Goal: Task Accomplishment & Management: Manage account settings

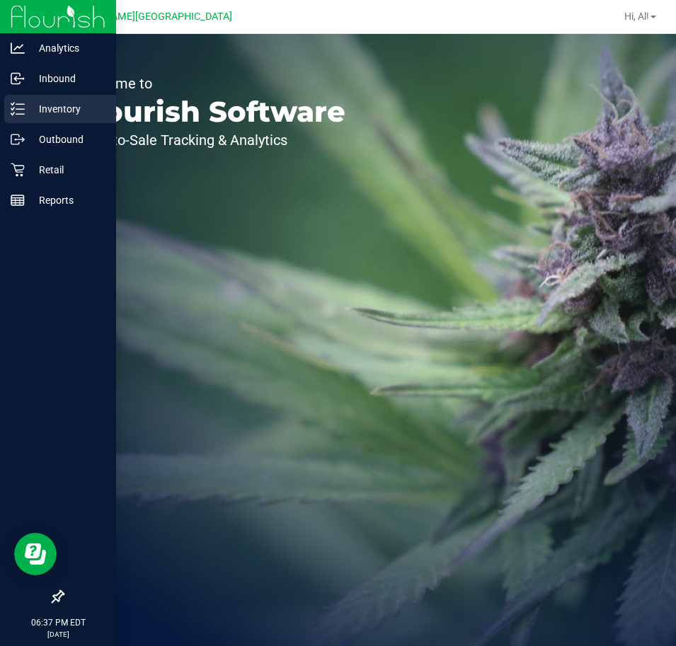
click at [51, 110] on p "Inventory" at bounding box center [67, 109] width 85 height 17
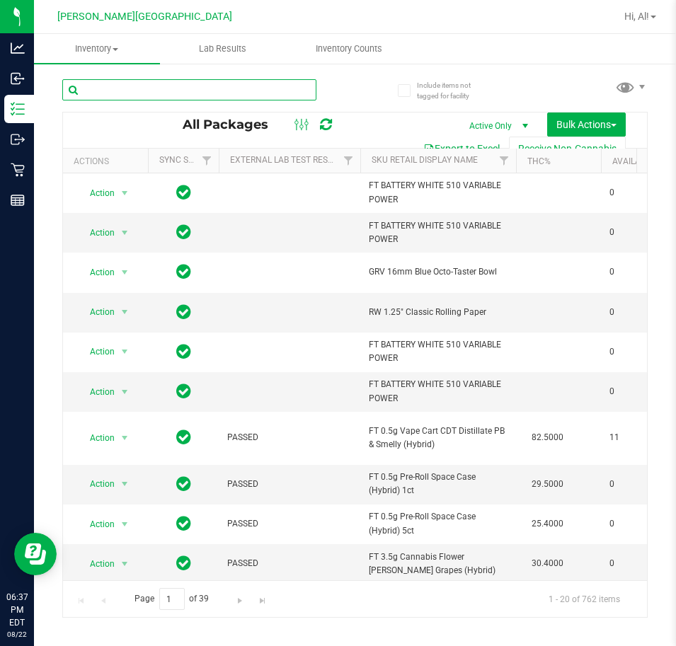
click at [262, 94] on input "text" at bounding box center [189, 89] width 254 height 21
type input "8076774892666279"
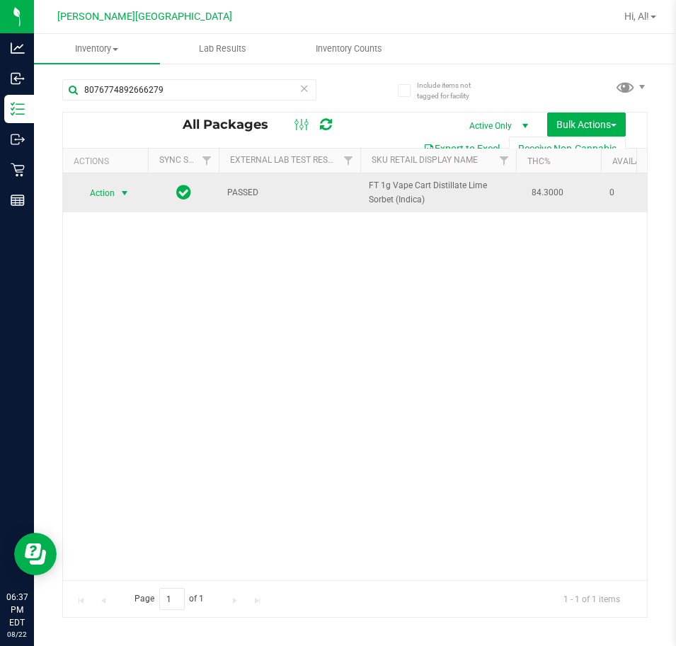
click at [114, 195] on span "Action" at bounding box center [96, 193] width 38 height 20
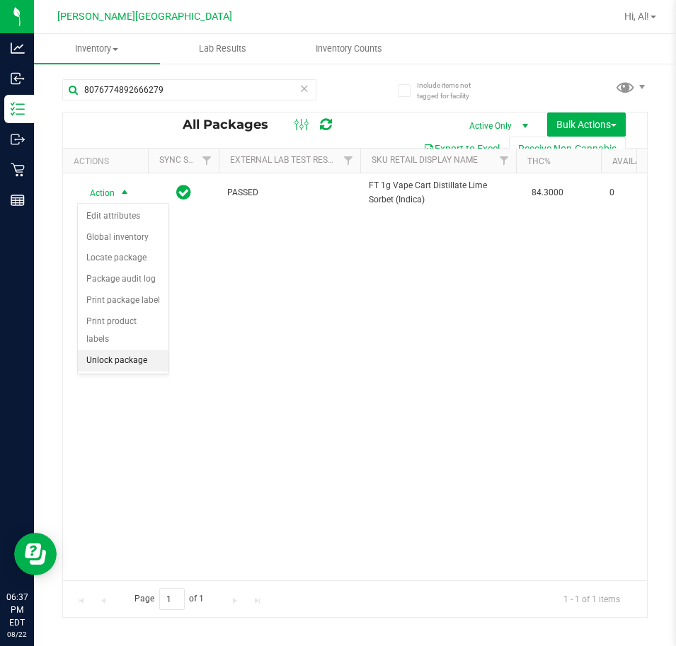
click at [126, 350] on li "Unlock package" at bounding box center [123, 360] width 91 height 21
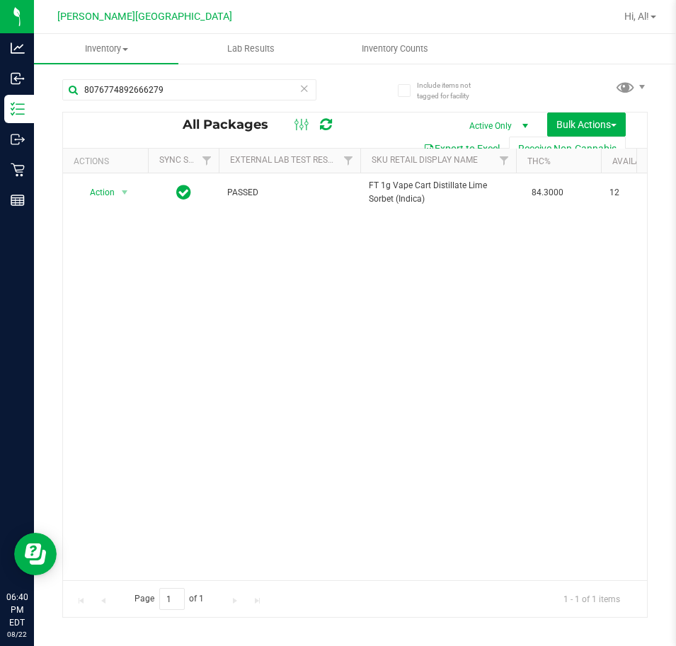
click at [302, 92] on icon at bounding box center [304, 87] width 10 height 17
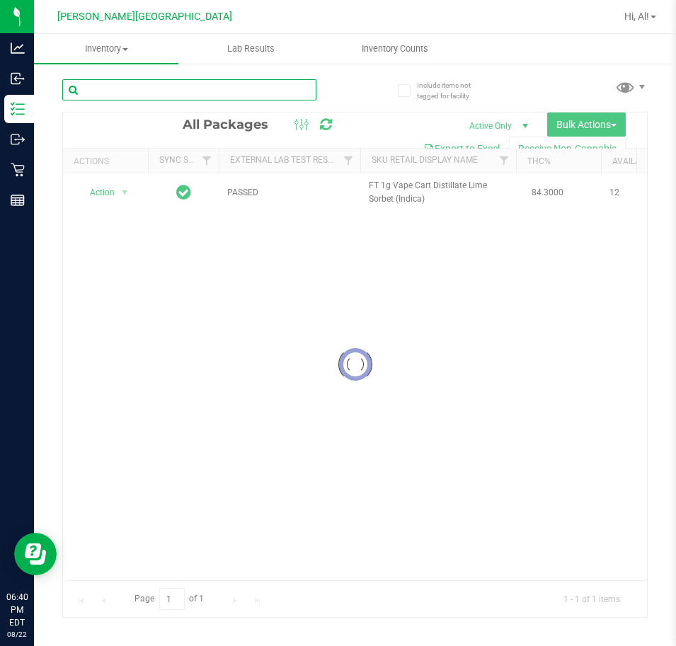
click at [250, 93] on input "text" at bounding box center [189, 89] width 254 height 21
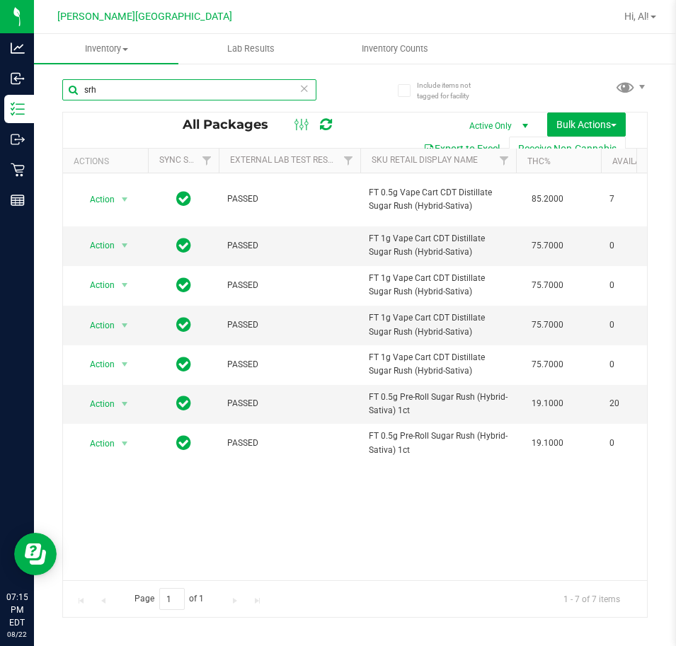
click at [139, 86] on input "srh" at bounding box center [189, 89] width 254 height 21
type input "space case"
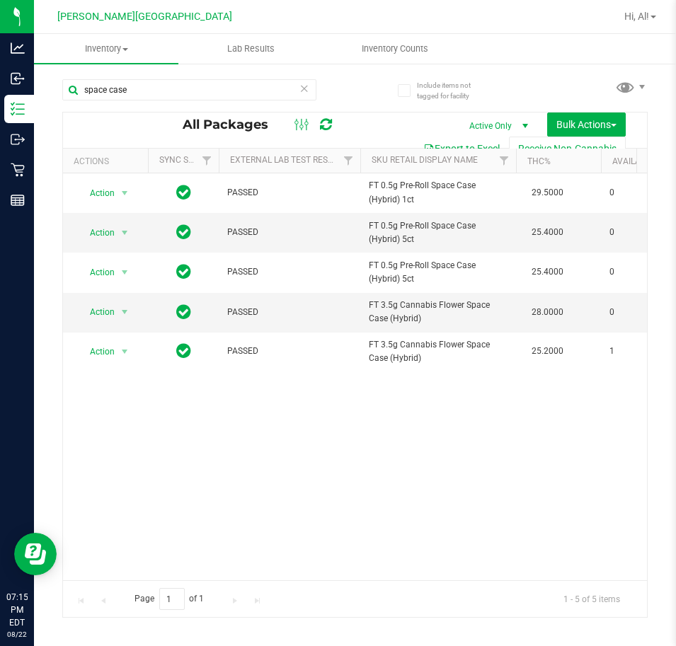
click at [510, 425] on div "Action Action Edit attributes Global inventory Locate package Package audit log…" at bounding box center [355, 376] width 584 height 407
click at [125, 45] on span "Inventory" at bounding box center [106, 48] width 144 height 13
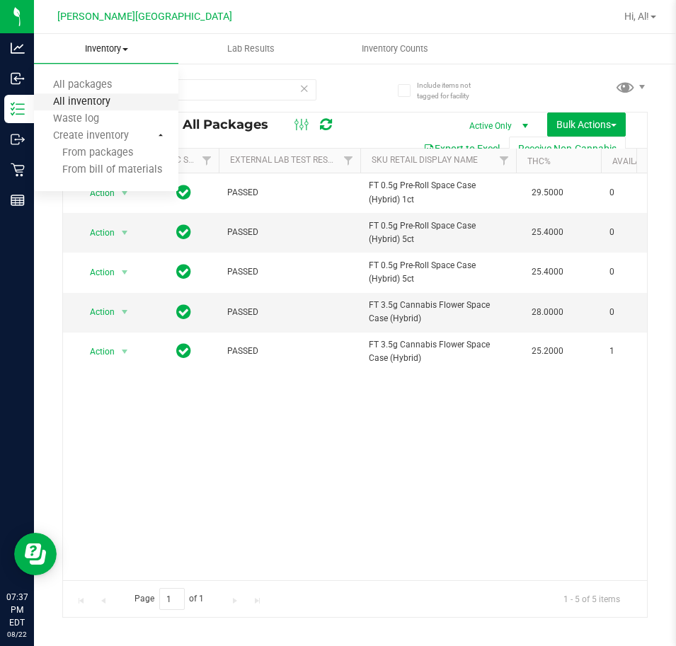
click at [98, 101] on span "All inventory" at bounding box center [82, 102] width 96 height 12
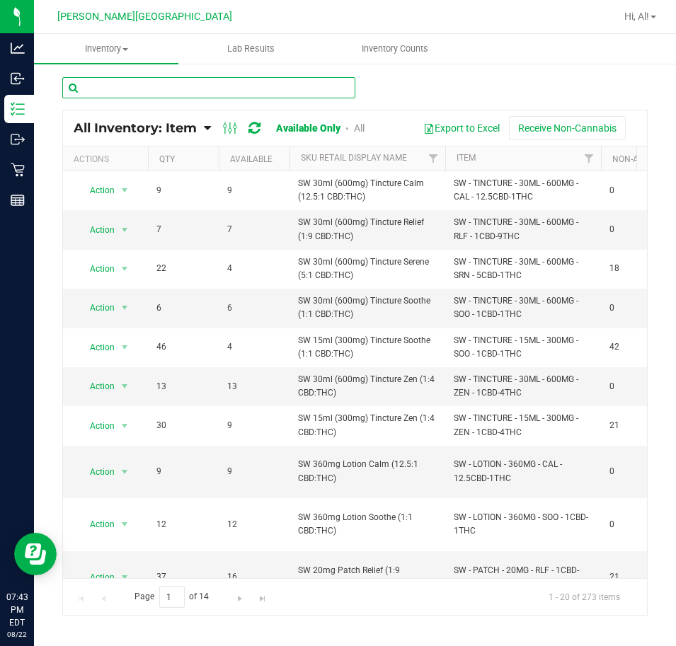
click at [165, 84] on input "text" at bounding box center [208, 87] width 293 height 21
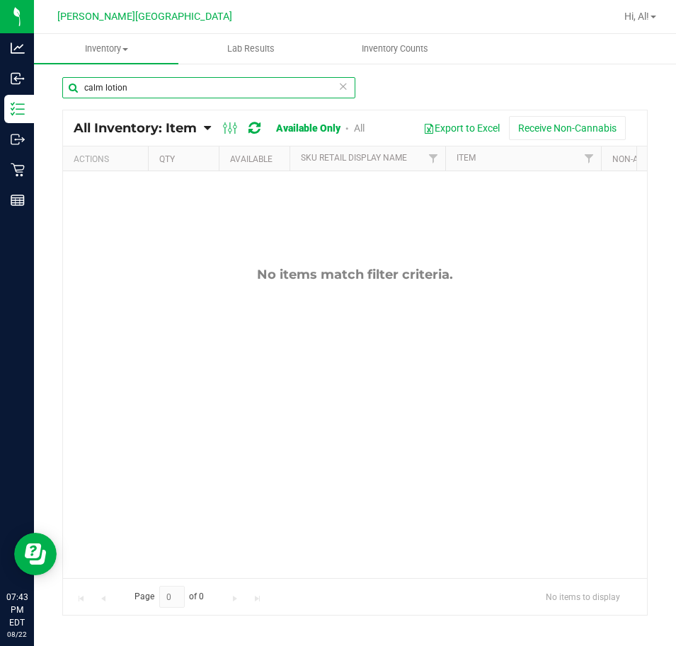
click at [176, 83] on input "calm lotion" at bounding box center [208, 87] width 293 height 21
click at [178, 85] on input "calm lotion" at bounding box center [208, 87] width 293 height 21
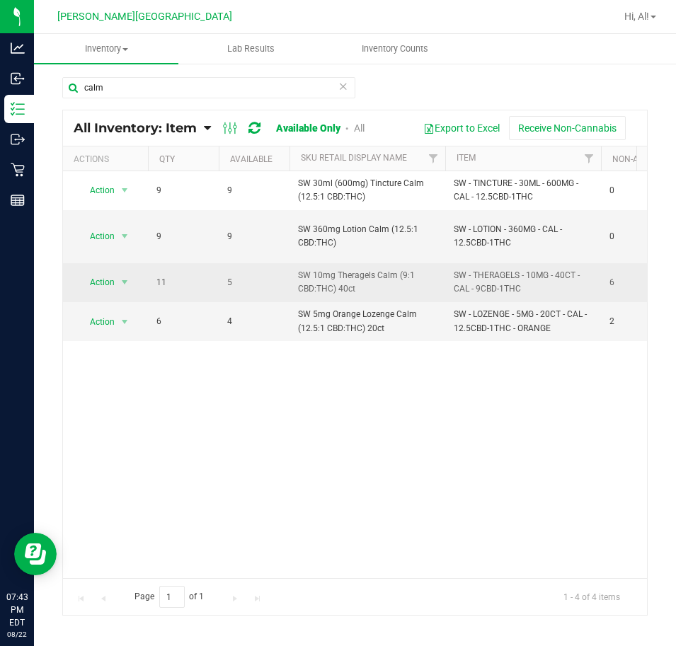
click at [373, 269] on span "SW 10mg Theragels Calm (9:1 CBD:THC) 40ct" at bounding box center [367, 282] width 139 height 27
click at [374, 287] on td "SW 10mg Theragels Calm (9:1 CBD:THC) 40ct" at bounding box center [368, 282] width 156 height 39
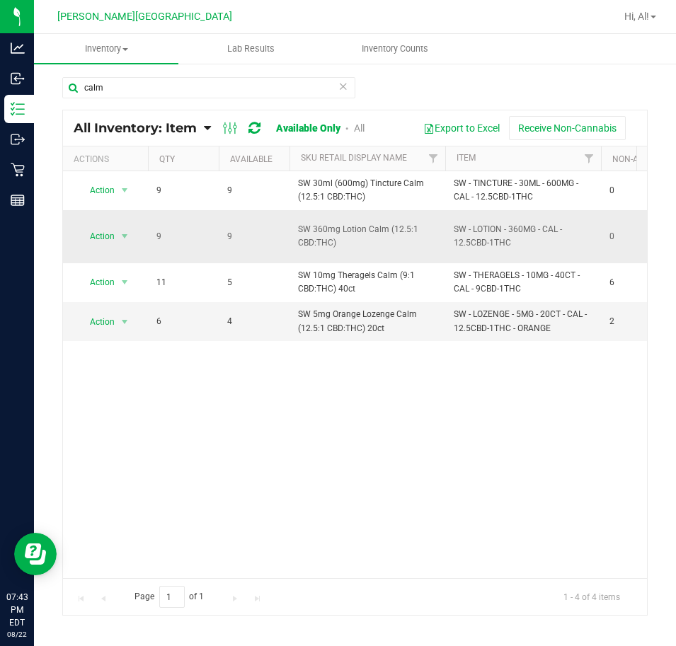
click at [453, 228] on td "SW - LOTION - 360MG - CAL - 12.5CBD-1THC" at bounding box center [523, 236] width 156 height 53
click at [315, 223] on span "SW 360mg Lotion Calm (12.5:1 CBD:THC)" at bounding box center [367, 236] width 139 height 27
click at [307, 223] on span "SW 360mg Lotion Calm (12.5:1 CBD:THC)" at bounding box center [367, 236] width 139 height 27
click at [309, 227] on span "SW 360mg Lotion Calm (12.5:1 CBD:THC)" at bounding box center [367, 236] width 139 height 27
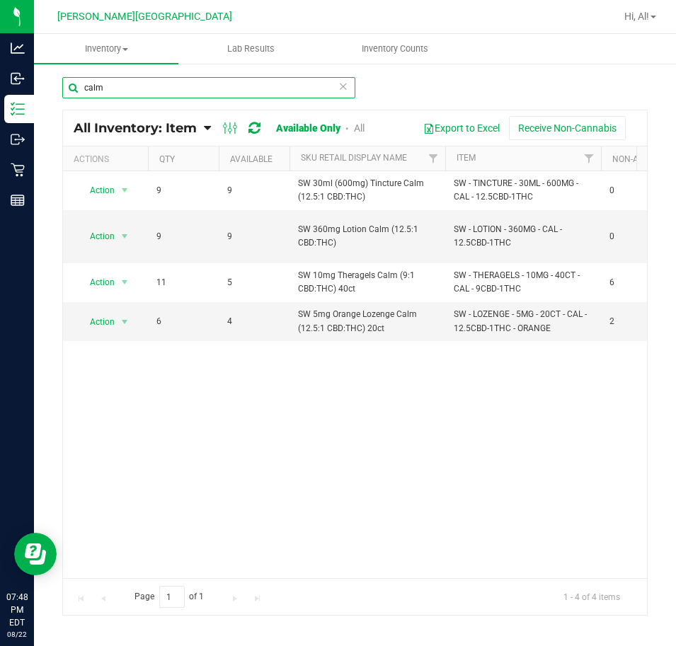
click at [133, 86] on input "calm" at bounding box center [208, 87] width 293 height 21
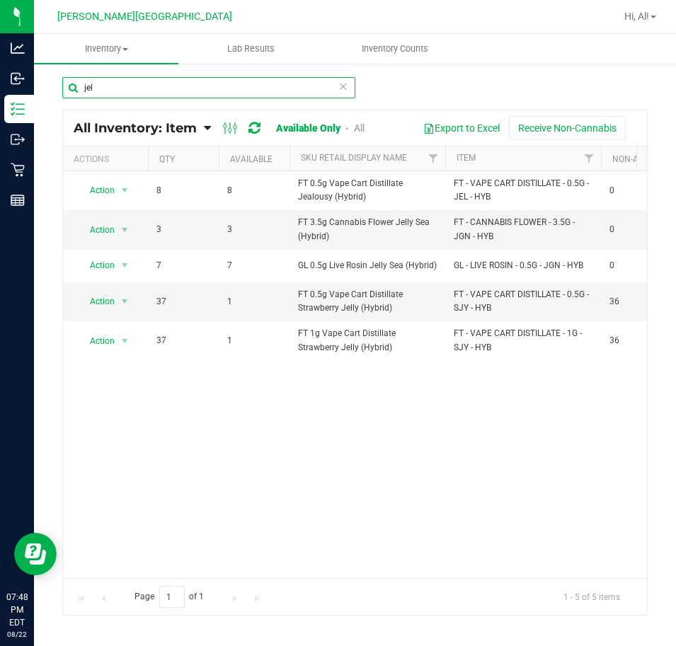
click at [192, 86] on input "jel" at bounding box center [208, 87] width 293 height 21
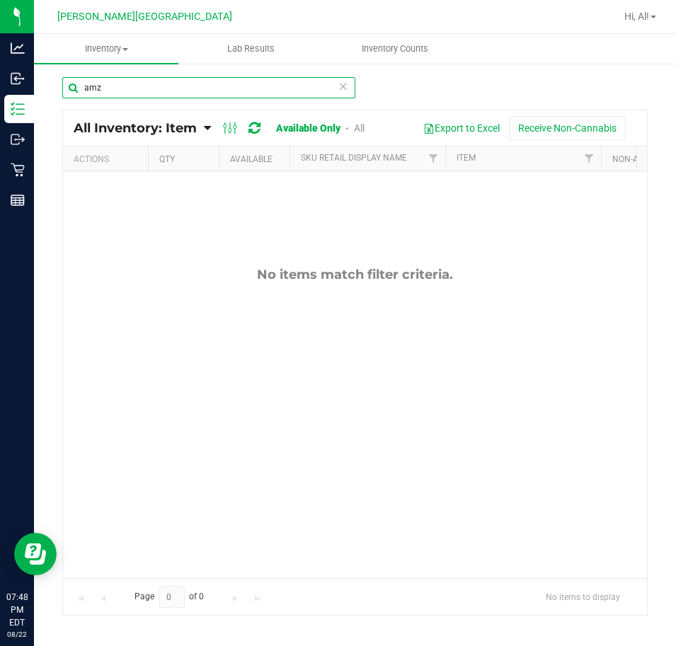
click at [170, 86] on input "amz" at bounding box center [208, 87] width 293 height 21
click at [159, 84] on input "animal z" at bounding box center [208, 87] width 293 height 21
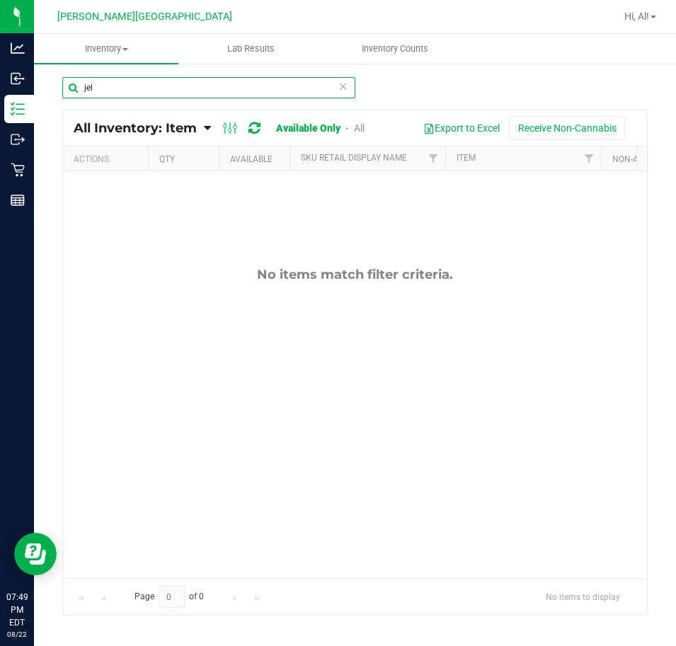
type input "jel"
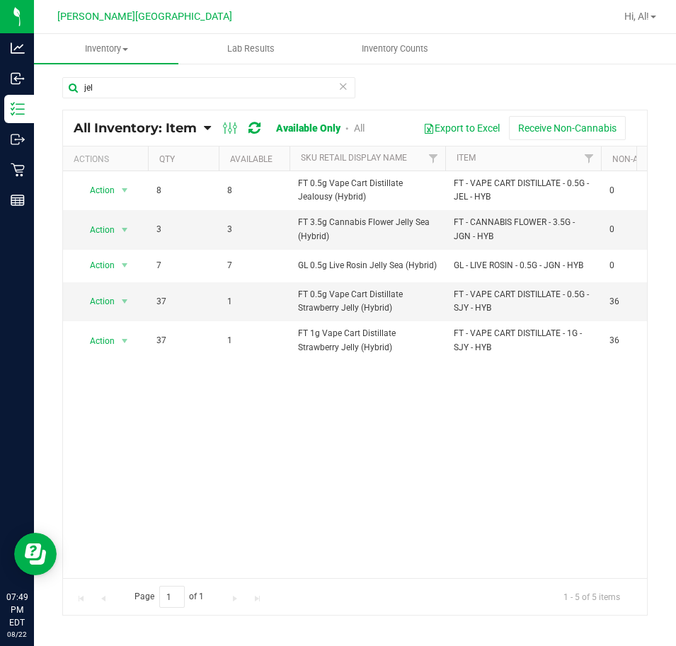
click at [343, 88] on icon at bounding box center [343, 85] width 10 height 17
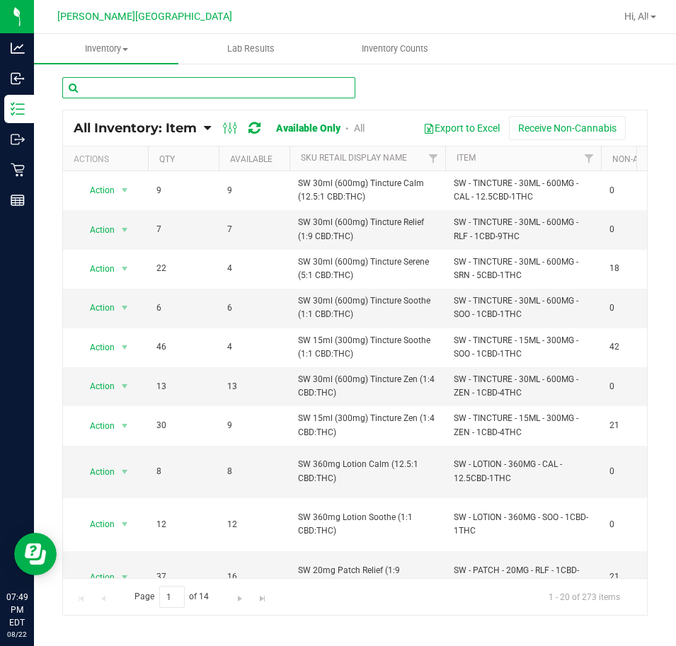
click at [149, 90] on input "text" at bounding box center [208, 87] width 293 height 21
click at [149, 91] on input "text" at bounding box center [208, 87] width 293 height 21
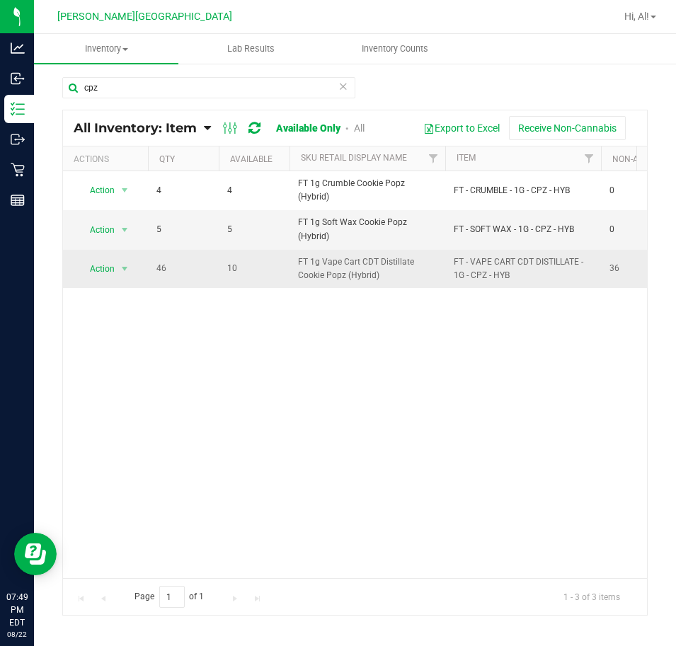
drag, startPoint x: 319, startPoint y: 260, endPoint x: 399, endPoint y: 280, distance: 81.7
click at [399, 280] on td "FT 1g Vape Cart CDT Distillate Cookie Popz (Hybrid)" at bounding box center [368, 269] width 156 height 38
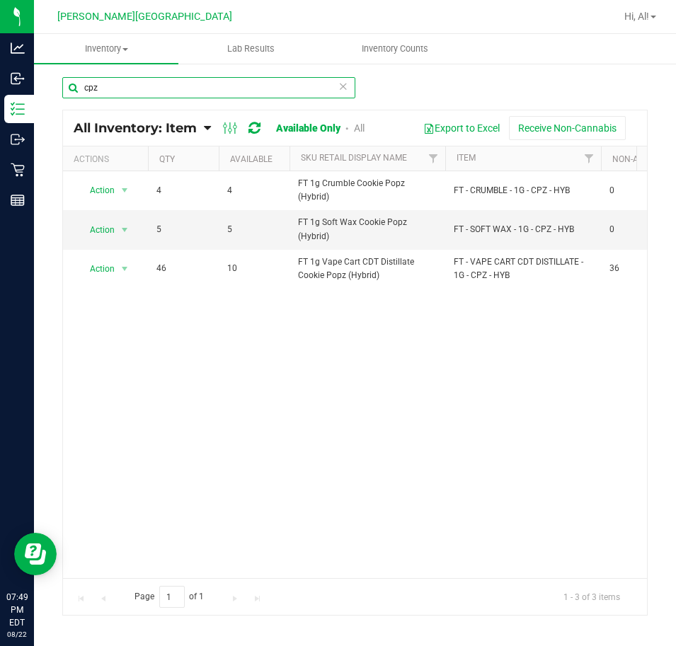
click at [168, 86] on input "cpz" at bounding box center [208, 87] width 293 height 21
type input "bwz"
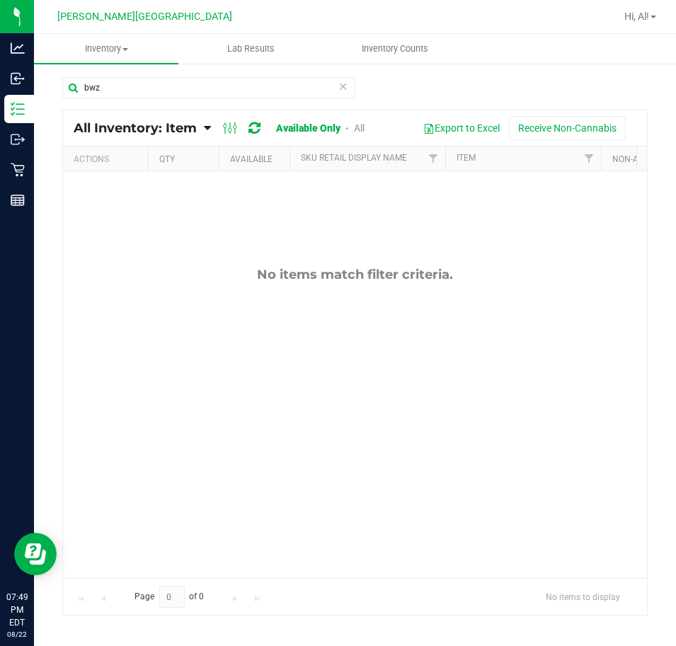
click at [346, 89] on icon at bounding box center [343, 85] width 10 height 17
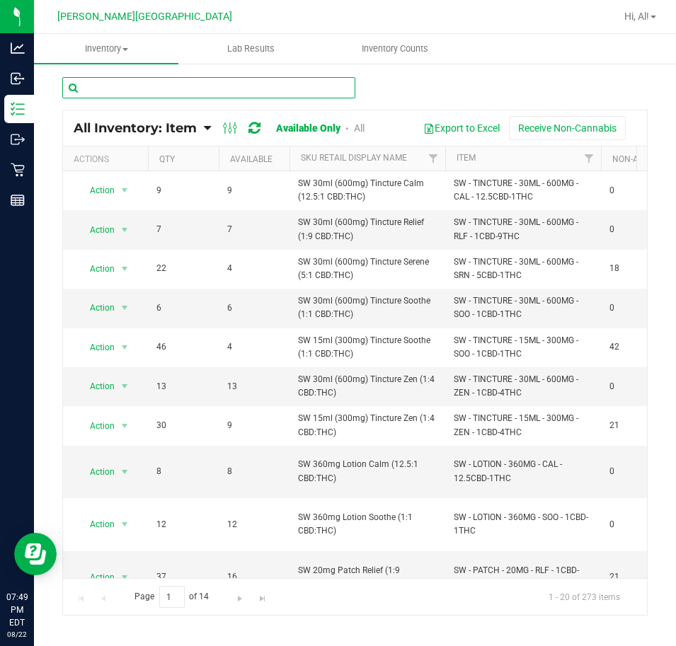
click at [346, 89] on input "text" at bounding box center [208, 87] width 293 height 21
type input "b wuntz"
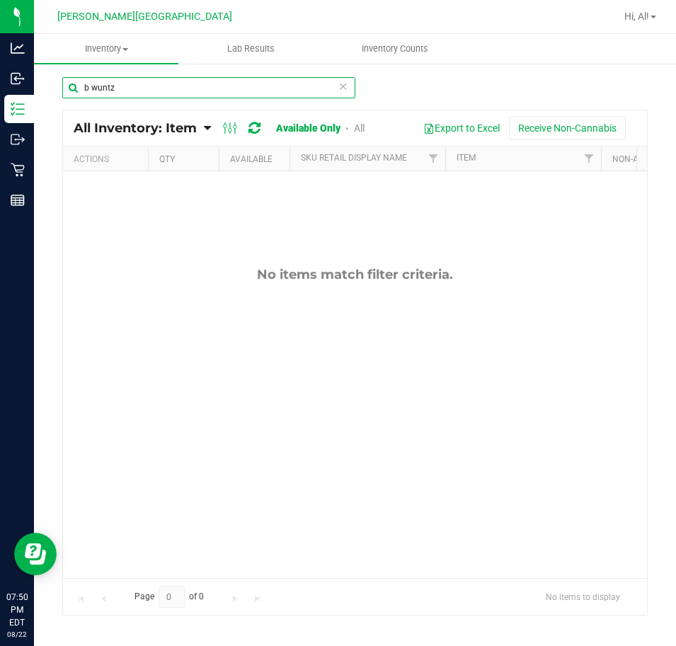
click at [161, 86] on input "b wuntz" at bounding box center [208, 87] width 293 height 21
click at [173, 93] on input "text" at bounding box center [208, 87] width 293 height 21
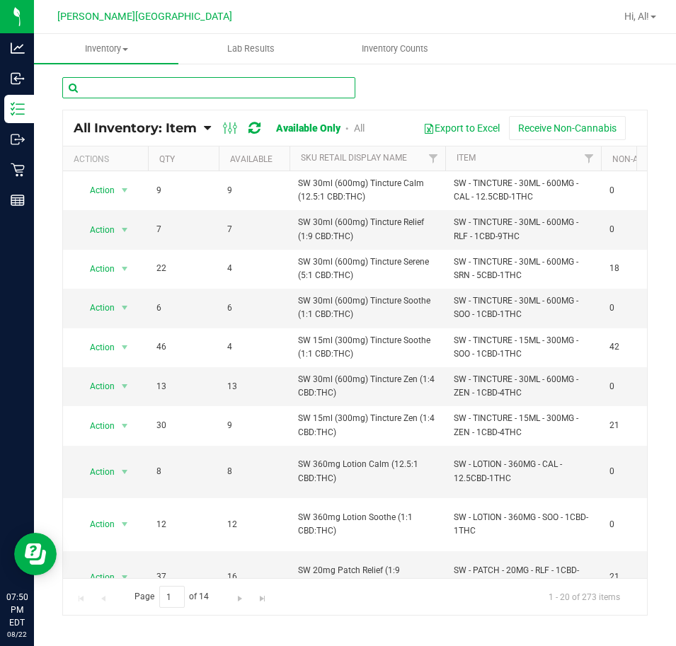
click at [119, 91] on input "text" at bounding box center [208, 87] width 293 height 21
type input "gss"
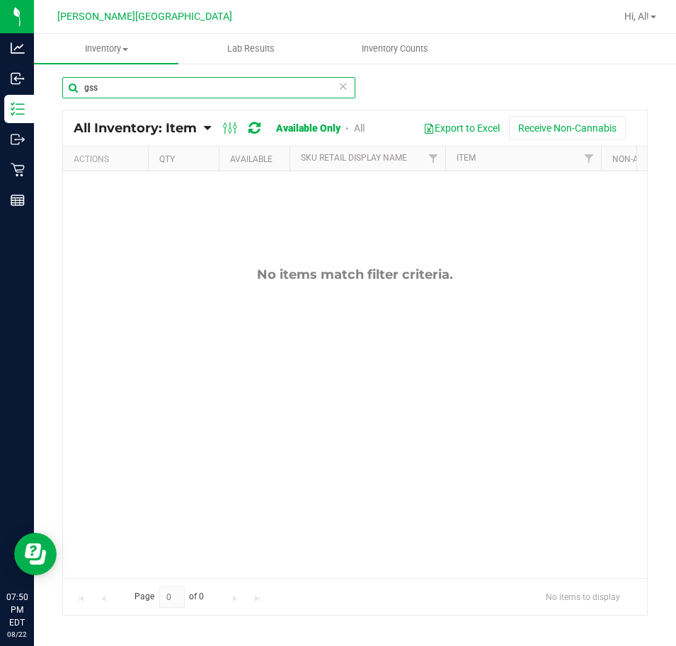
click at [114, 91] on input "gss" at bounding box center [208, 87] width 293 height 21
click at [114, 90] on input "gss" at bounding box center [208, 87] width 293 height 21
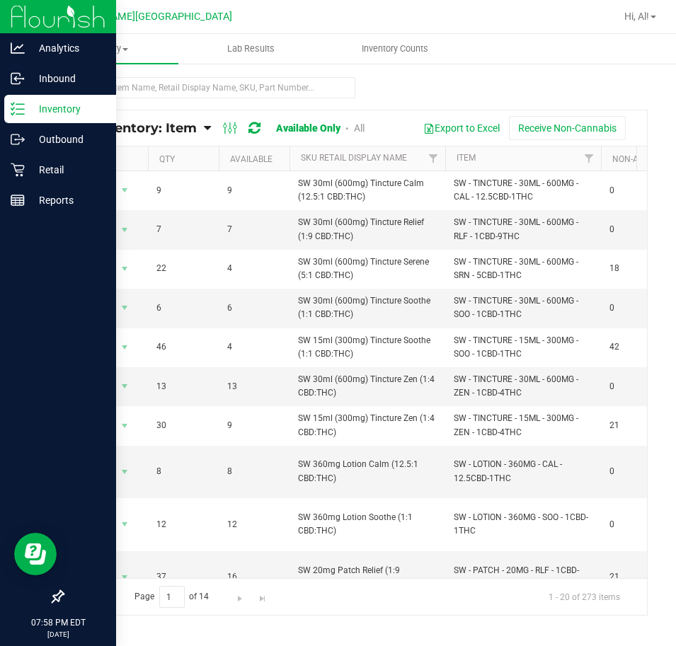
click at [67, 110] on p "Inventory" at bounding box center [67, 109] width 85 height 17
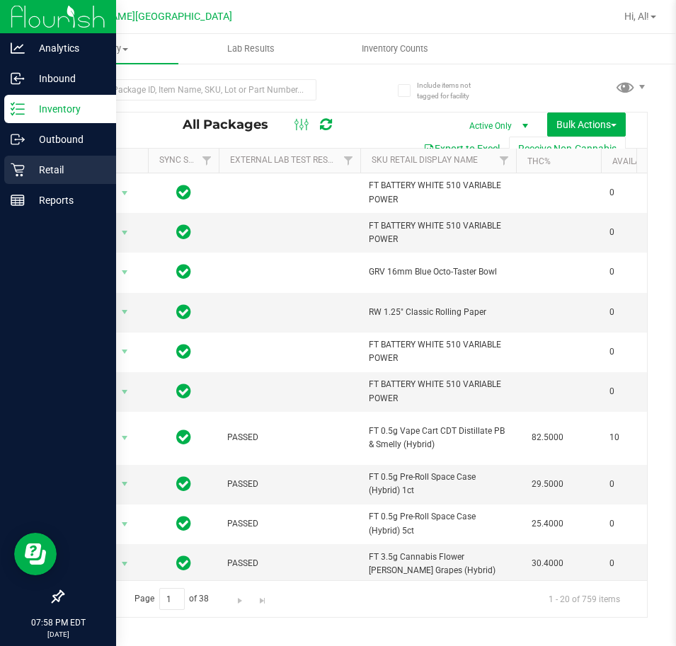
click at [69, 168] on p "Retail" at bounding box center [67, 169] width 85 height 17
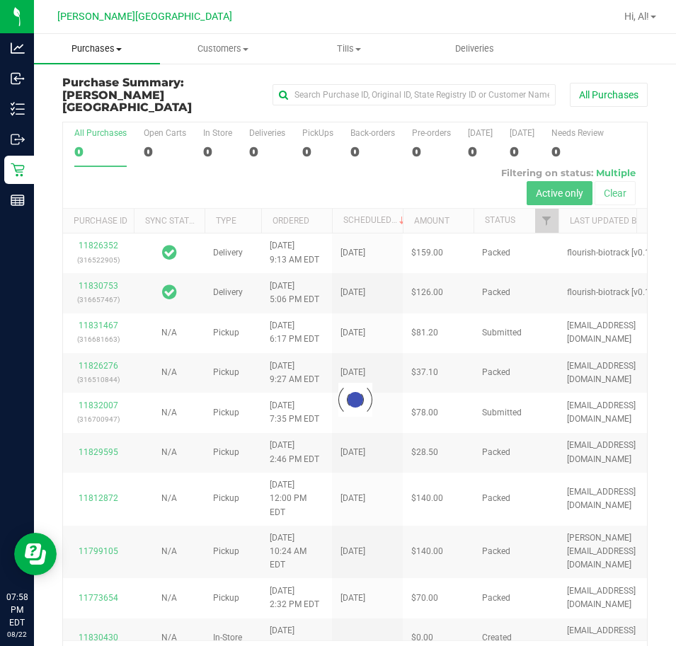
click at [115, 52] on span "Purchases" at bounding box center [97, 48] width 126 height 13
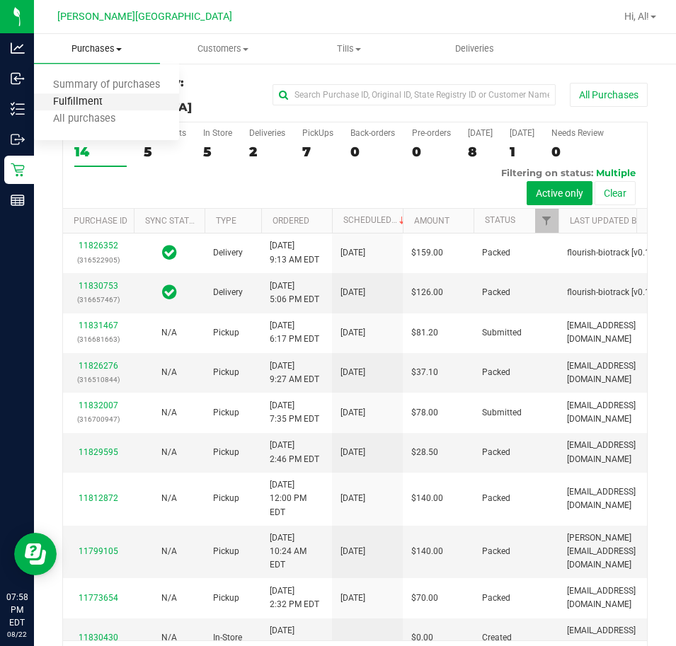
click at [115, 100] on span "Fulfillment" at bounding box center [78, 102] width 88 height 12
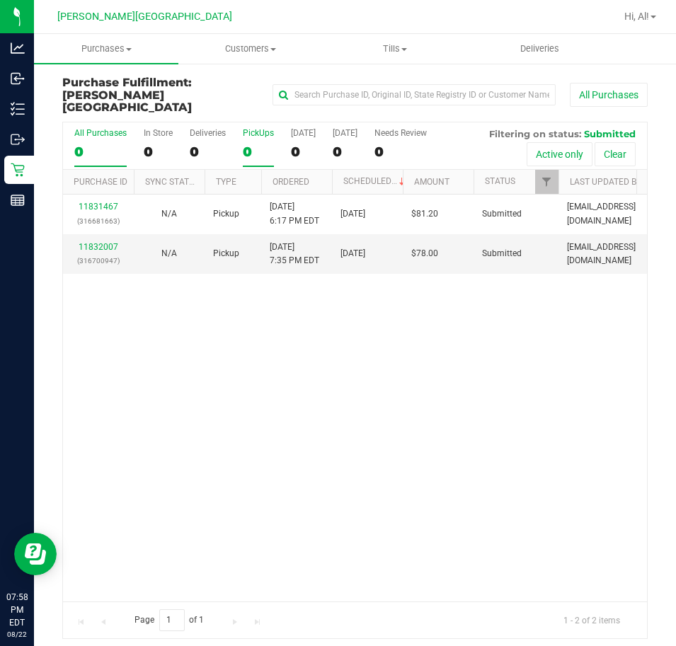
click at [247, 144] on div "0" at bounding box center [258, 152] width 31 height 16
click at [0, 0] on input "PickUps 0" at bounding box center [0, 0] width 0 height 0
click at [247, 144] on div "2" at bounding box center [258, 152] width 31 height 16
click at [0, 0] on input "PickUps 2" at bounding box center [0, 0] width 0 height 0
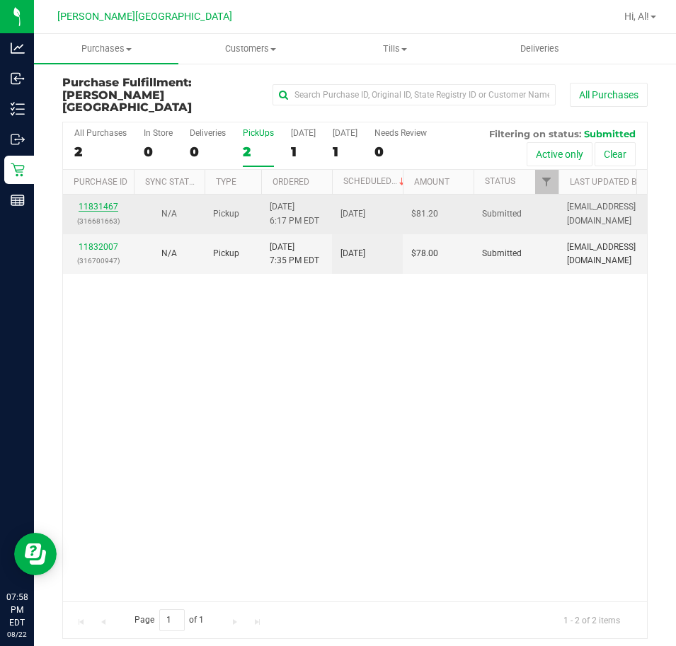
click at [94, 202] on link "11831467" at bounding box center [99, 207] width 40 height 10
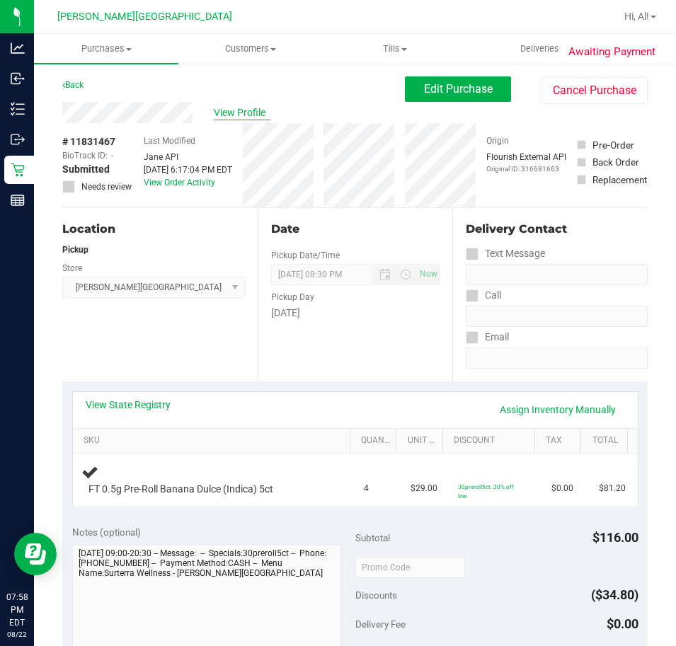
click at [243, 113] on span "View Profile" at bounding box center [242, 112] width 57 height 15
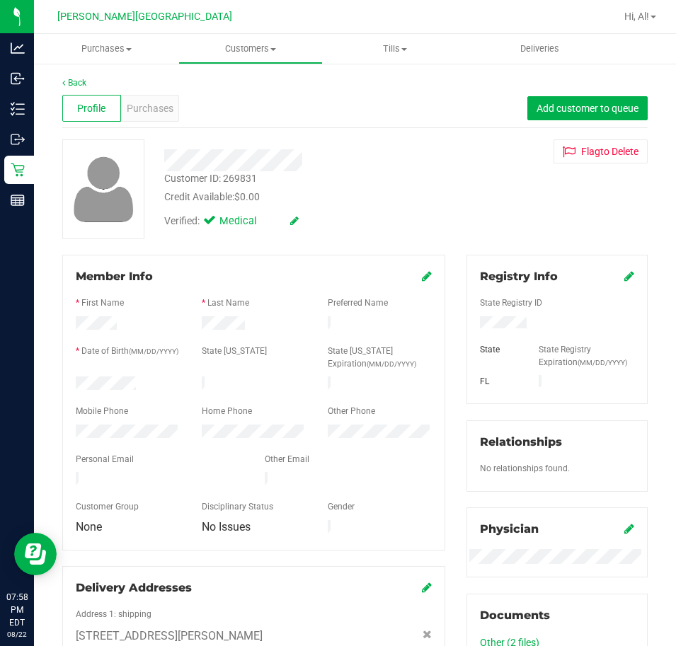
click at [81, 76] on div "Back" at bounding box center [354, 82] width 585 height 13
click at [79, 81] on link "Back" at bounding box center [74, 83] width 24 height 10
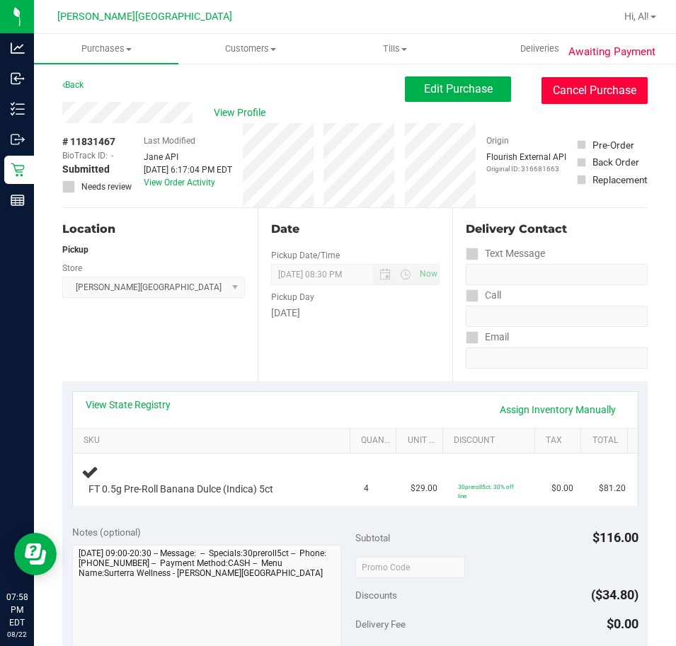
click at [615, 91] on button "Cancel Purchase" at bounding box center [595, 90] width 106 height 27
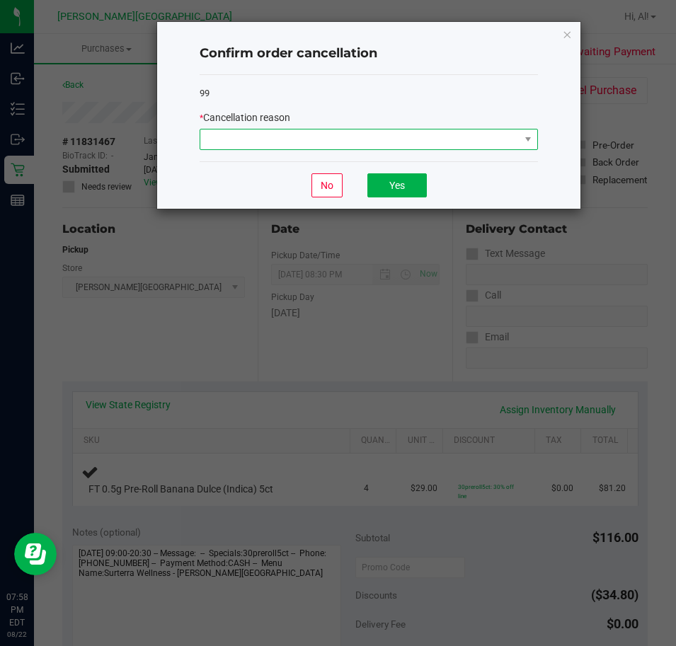
click at [331, 130] on span at bounding box center [359, 140] width 319 height 20
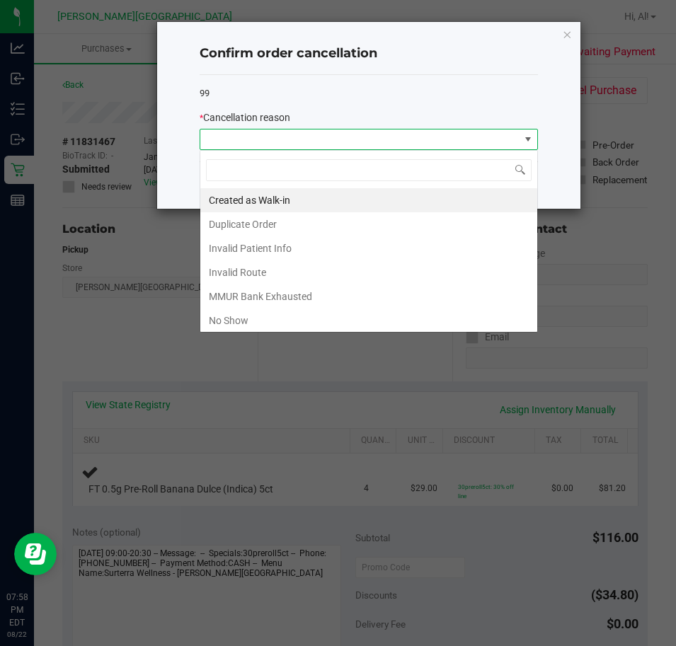
scroll to position [21, 338]
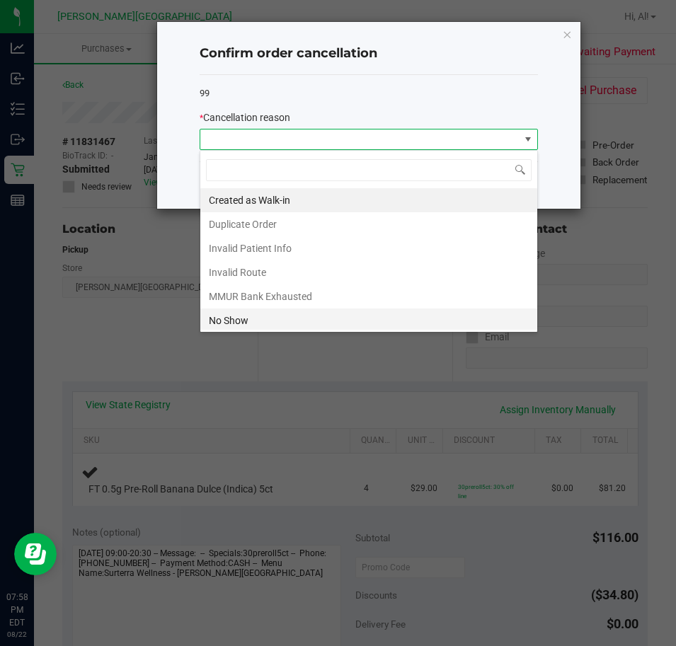
click at [290, 322] on li "No Show" at bounding box center [368, 321] width 337 height 24
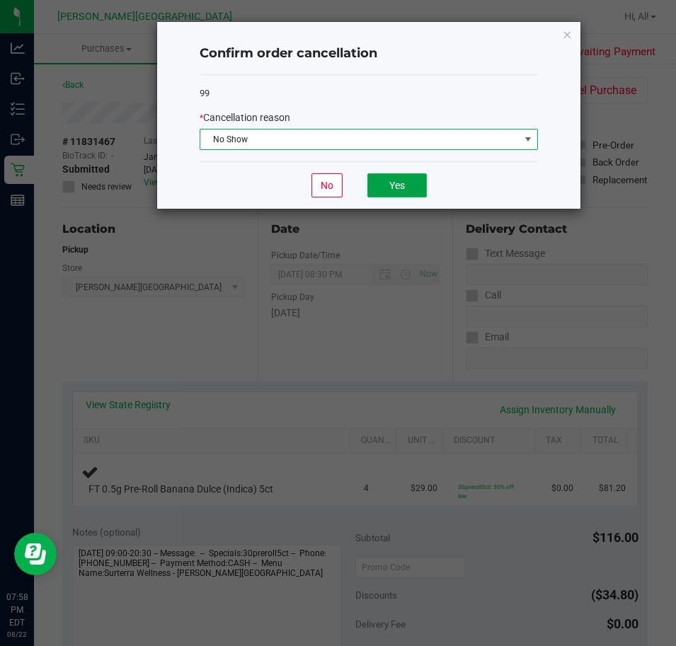
click at [418, 182] on button "Yes" at bounding box center [396, 185] width 59 height 24
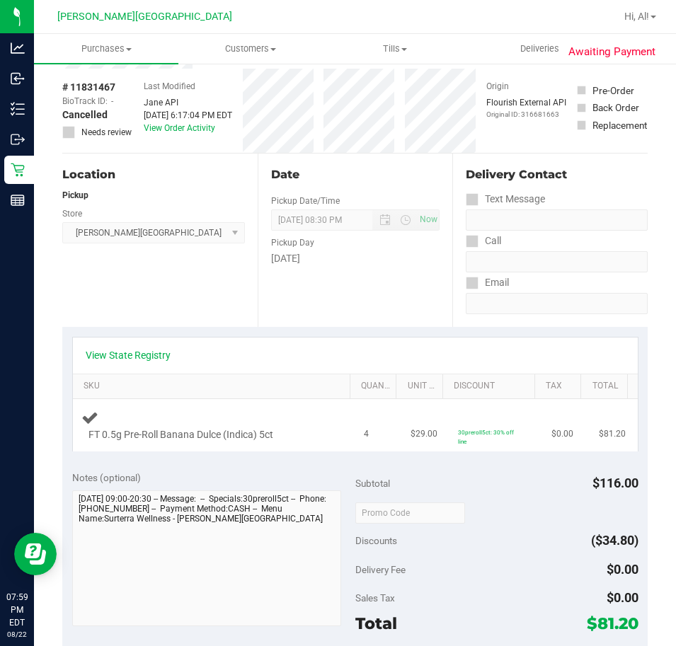
scroll to position [0, 0]
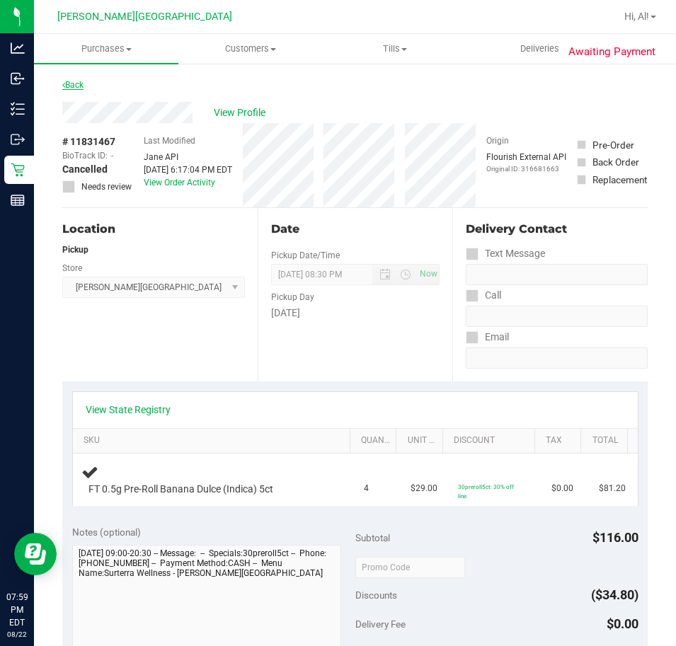
click at [83, 87] on link "Back" at bounding box center [72, 85] width 21 height 10
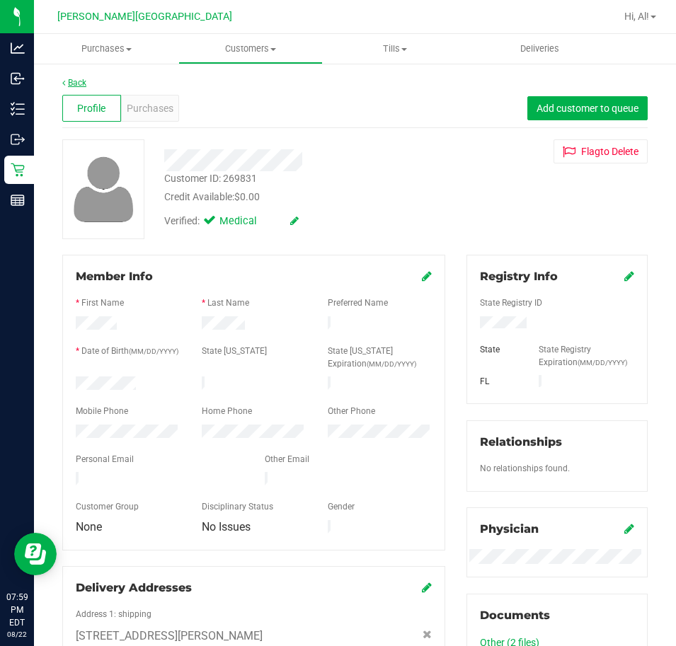
click at [75, 82] on link "Back" at bounding box center [74, 83] width 24 height 10
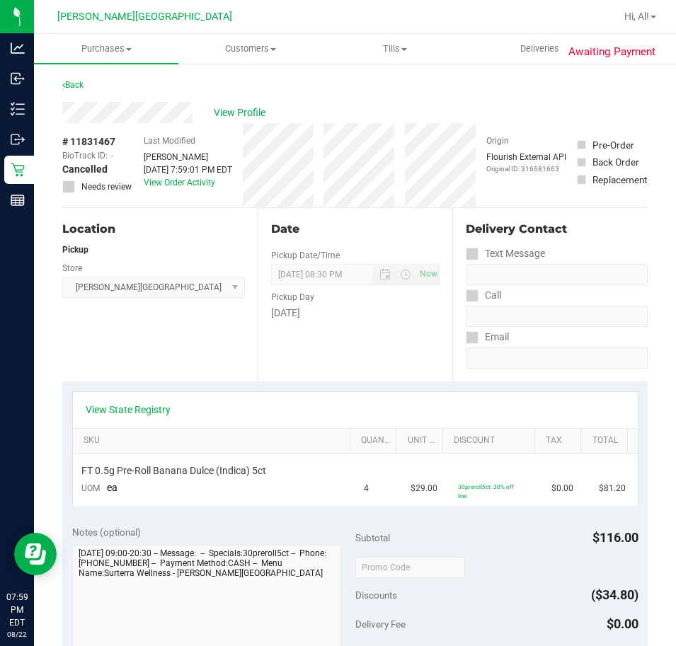
click at [76, 84] on link "Back" at bounding box center [72, 85] width 21 height 10
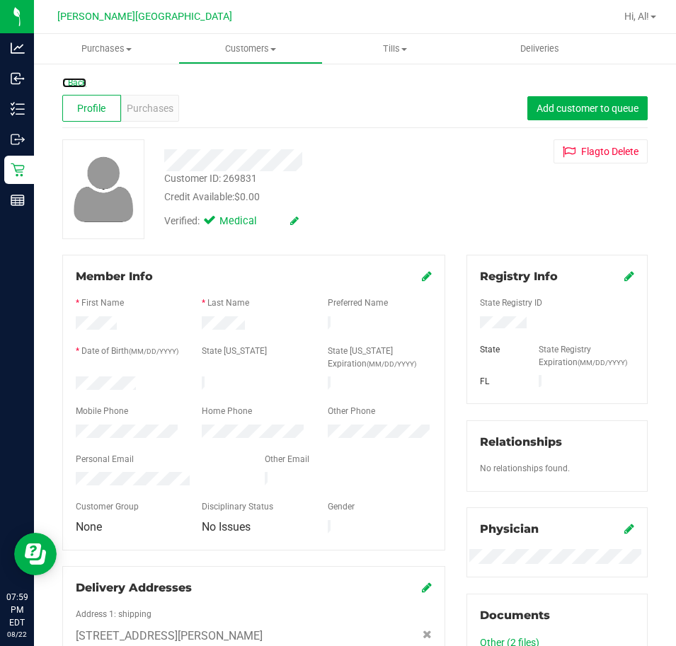
click at [76, 84] on link "Back" at bounding box center [74, 83] width 24 height 10
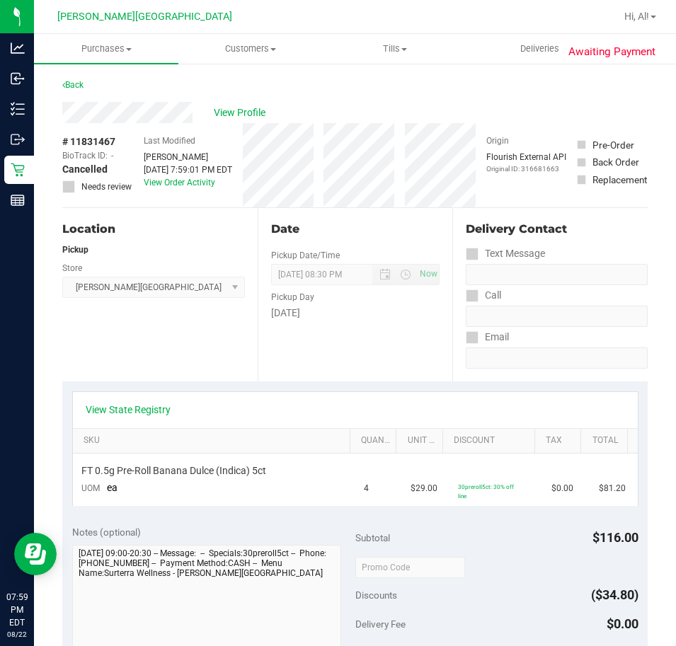
click at [76, 84] on link "Back" at bounding box center [72, 85] width 21 height 10
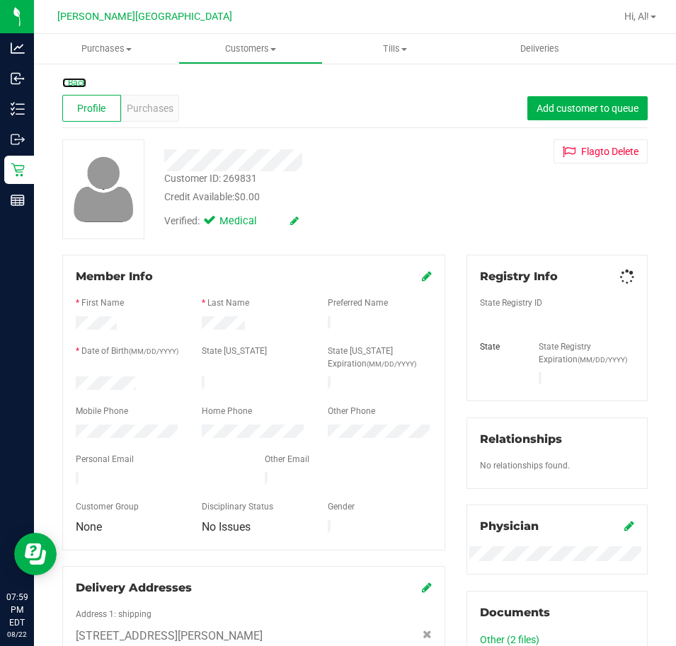
click at [76, 84] on link "Back" at bounding box center [74, 83] width 24 height 10
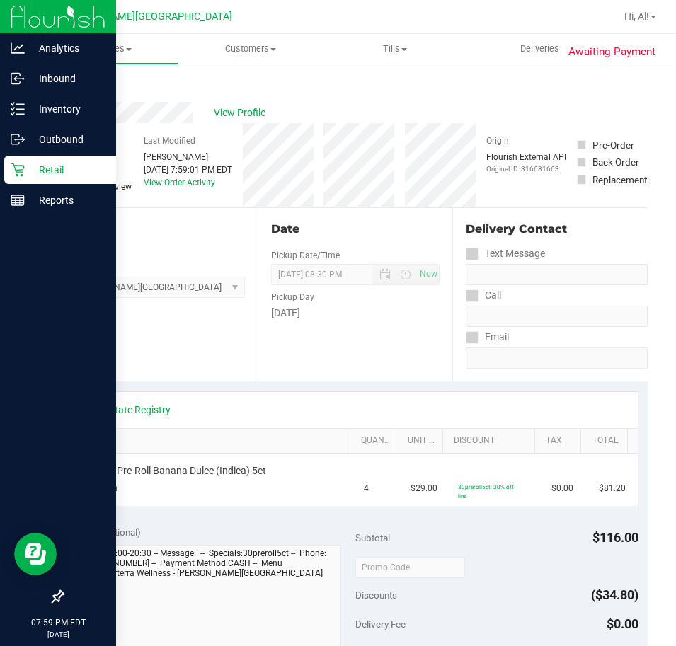
click at [18, 183] on div "Retail" at bounding box center [60, 170] width 112 height 28
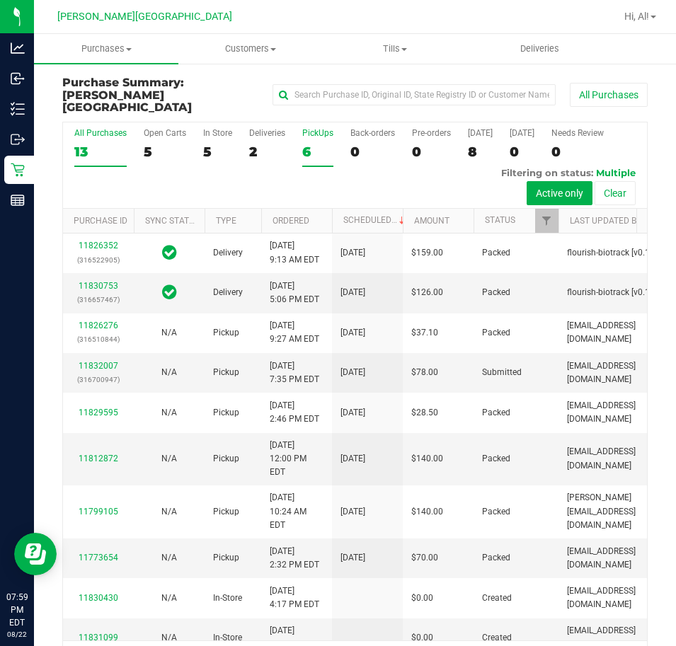
click at [307, 144] on div "6" at bounding box center [317, 152] width 31 height 16
click at [0, 0] on input "PickUps 6" at bounding box center [0, 0] width 0 height 0
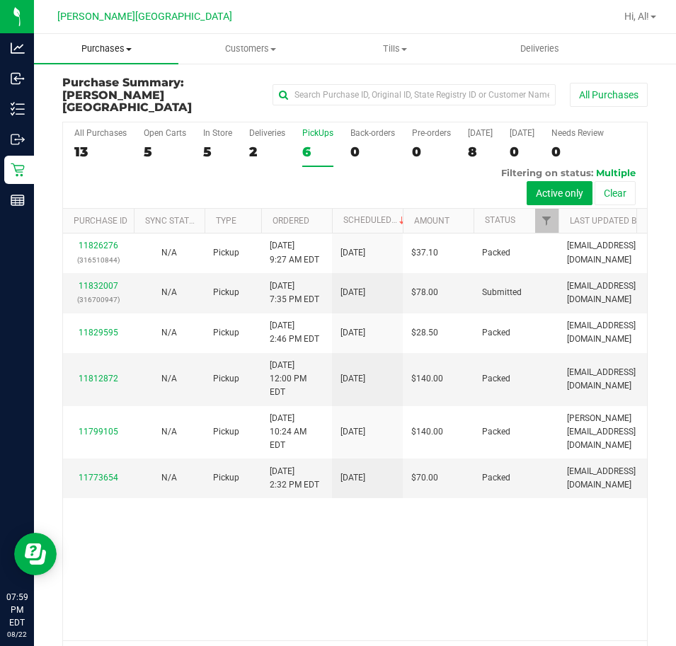
click at [105, 50] on span "Purchases" at bounding box center [106, 48] width 144 height 13
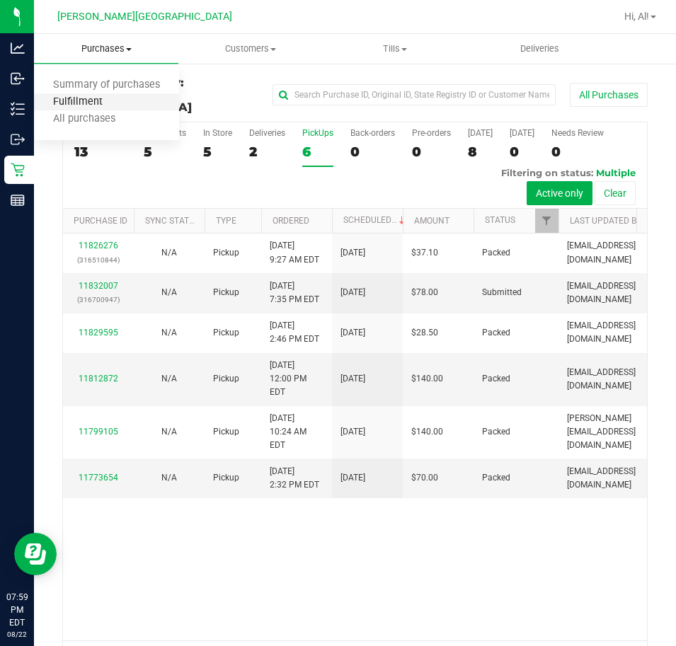
click at [94, 101] on span "Fulfillment" at bounding box center [78, 102] width 88 height 12
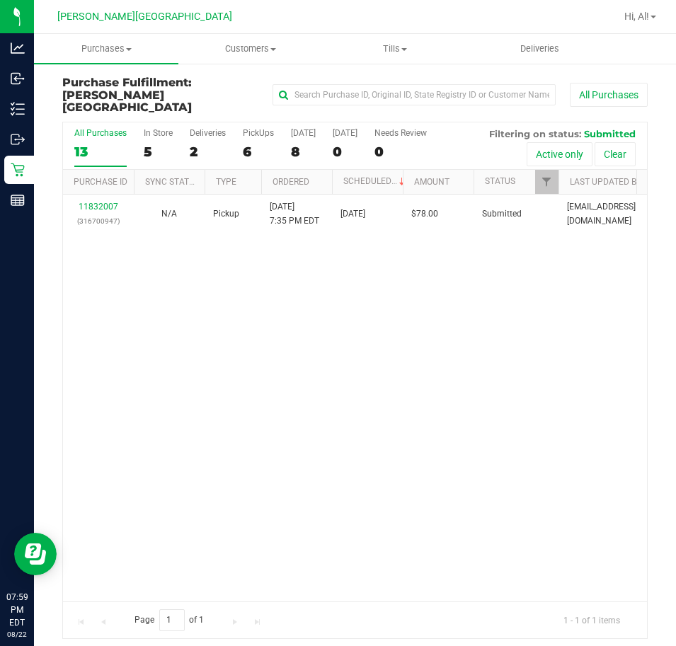
click at [239, 147] on div "All Purchases 13 In Store 5 Deliveries 2 PickUps 6 Today 8 Tomorrow 0 Needs Rev…" at bounding box center [355, 145] width 584 height 47
click at [256, 144] on div "6" at bounding box center [258, 152] width 31 height 16
click at [0, 0] on input "PickUps 6" at bounding box center [0, 0] width 0 height 0
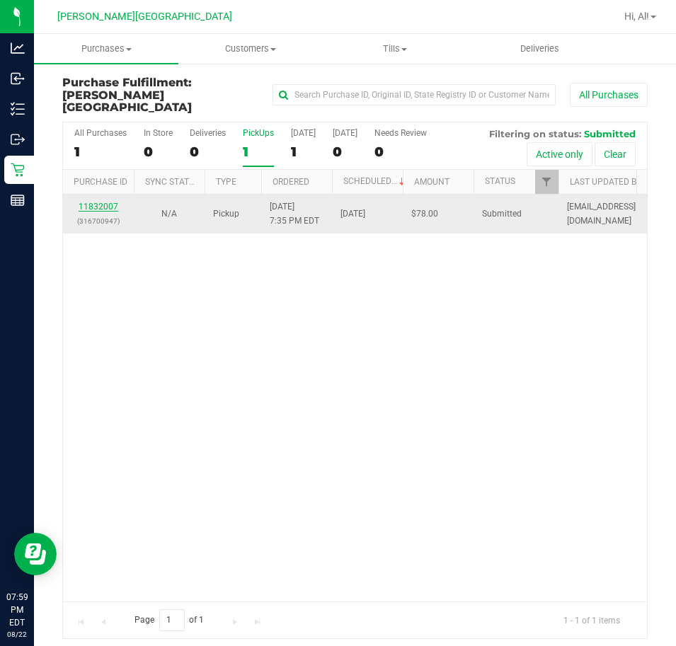
click at [113, 202] on link "11832007" at bounding box center [99, 207] width 40 height 10
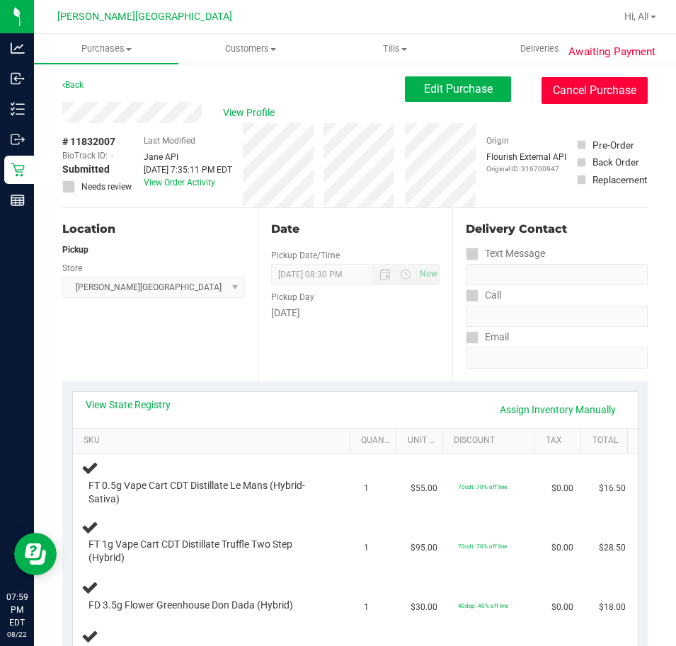
click at [610, 97] on button "Cancel Purchase" at bounding box center [595, 90] width 106 height 27
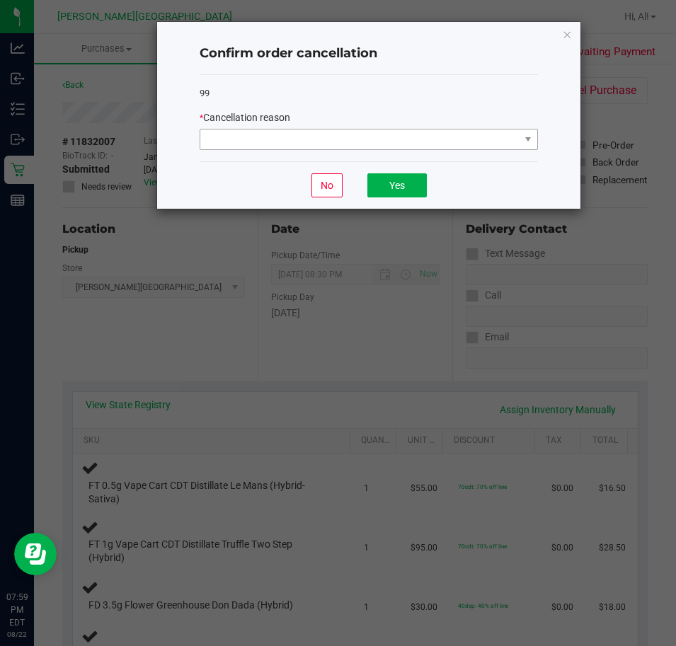
click at [290, 129] on div "* Cancellation reason" at bounding box center [369, 130] width 338 height 40
click at [285, 159] on div "99 * Cancellation reason" at bounding box center [369, 118] width 338 height 87
click at [285, 144] on span at bounding box center [359, 140] width 319 height 20
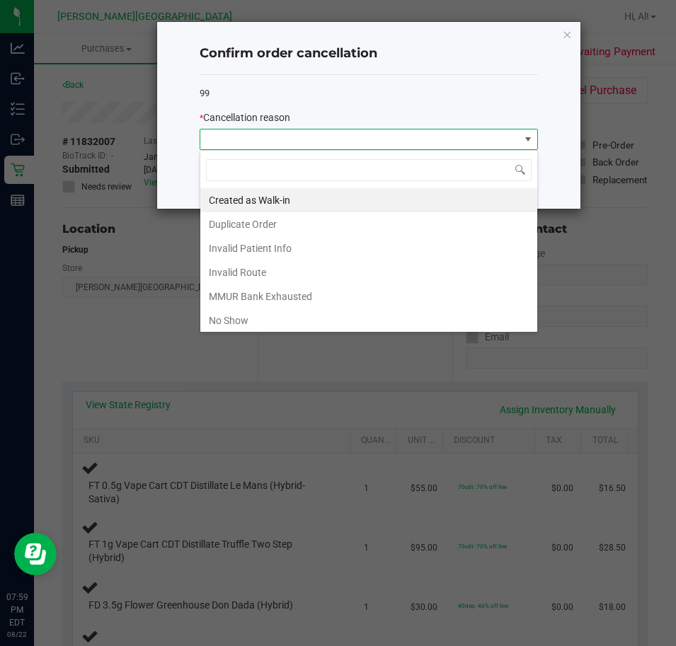
scroll to position [21, 338]
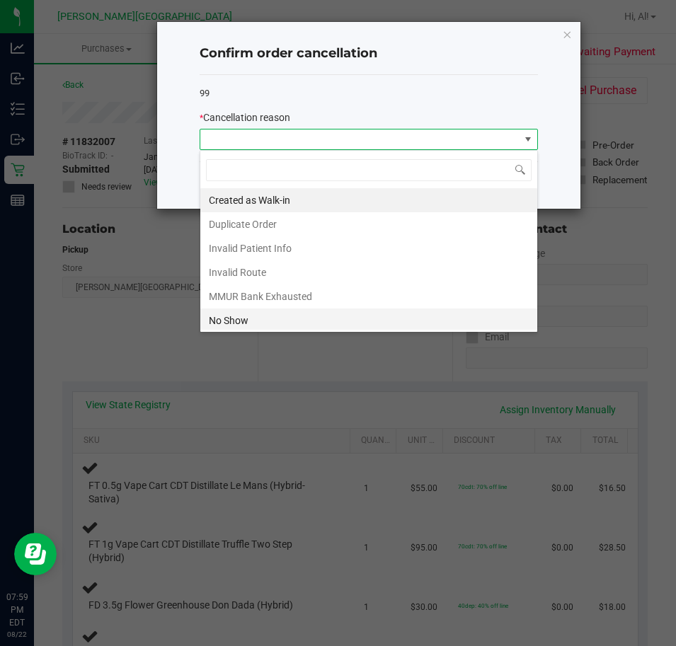
click at [265, 318] on li "No Show" at bounding box center [368, 321] width 337 height 24
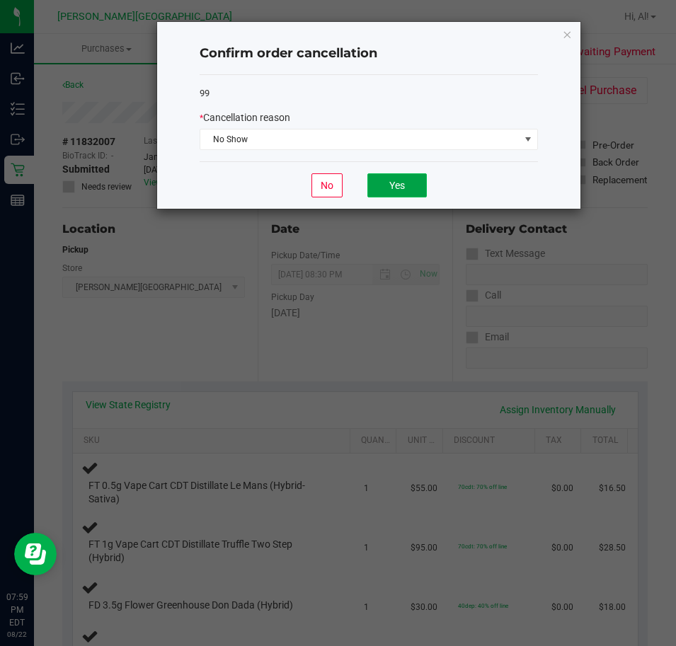
click at [392, 183] on button "Yes" at bounding box center [396, 185] width 59 height 24
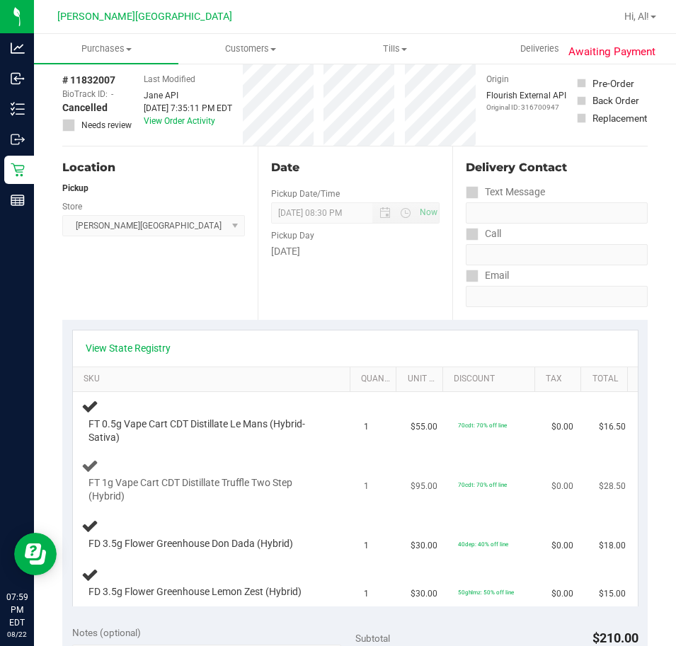
scroll to position [0, 0]
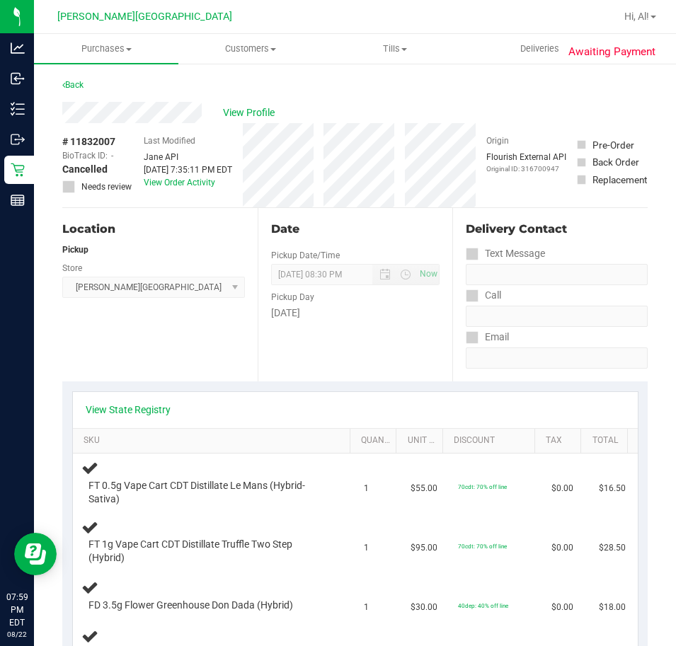
click at [491, 333] on label "Email" at bounding box center [487, 337] width 43 height 21
click at [387, 358] on div "Date Pickup Date/Time 08/22/2025 Now 08/22/2025 08:30 PM Now Pickup Day Friday" at bounding box center [355, 294] width 195 height 173
click at [75, 81] on link "Back" at bounding box center [72, 85] width 21 height 10
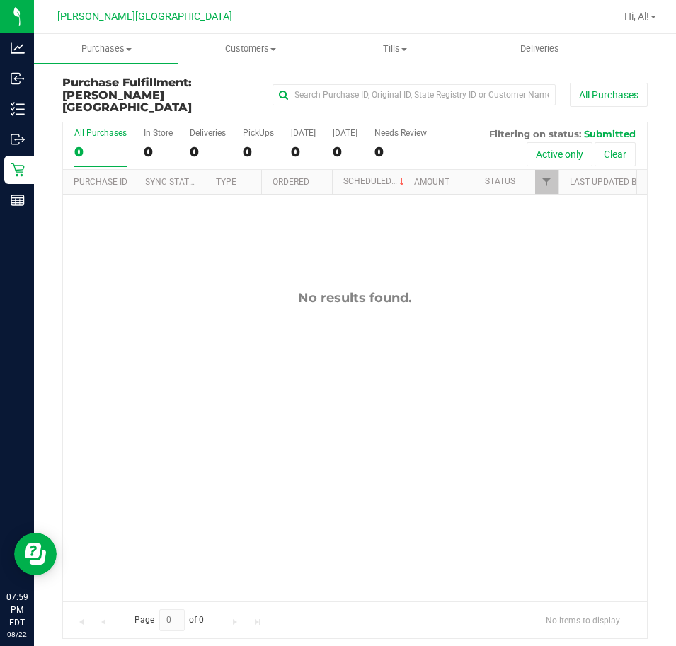
click at [284, 217] on div "No results found." at bounding box center [355, 446] width 584 height 503
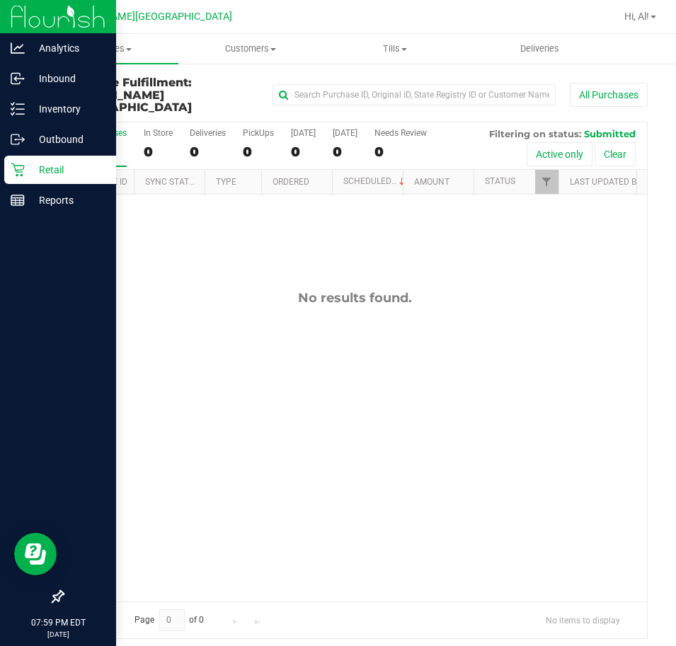
click at [30, 173] on p "Retail" at bounding box center [67, 169] width 85 height 17
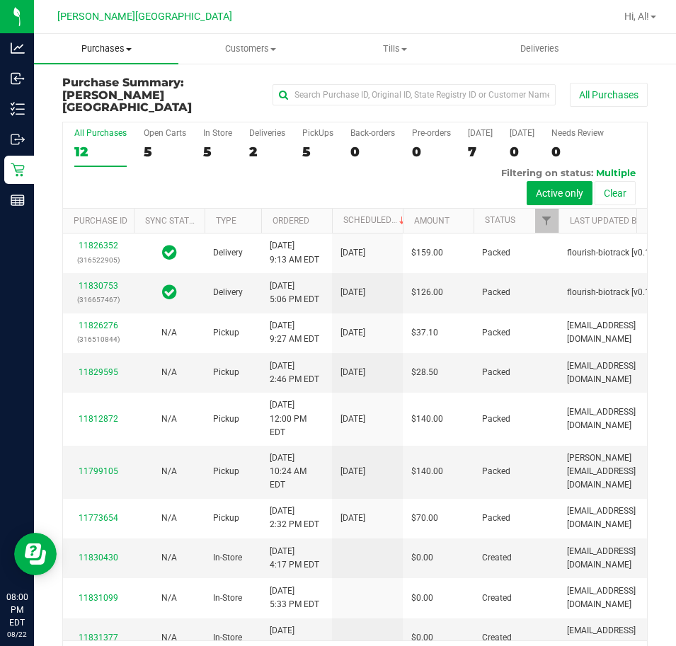
click at [97, 47] on span "Purchases" at bounding box center [106, 48] width 144 height 13
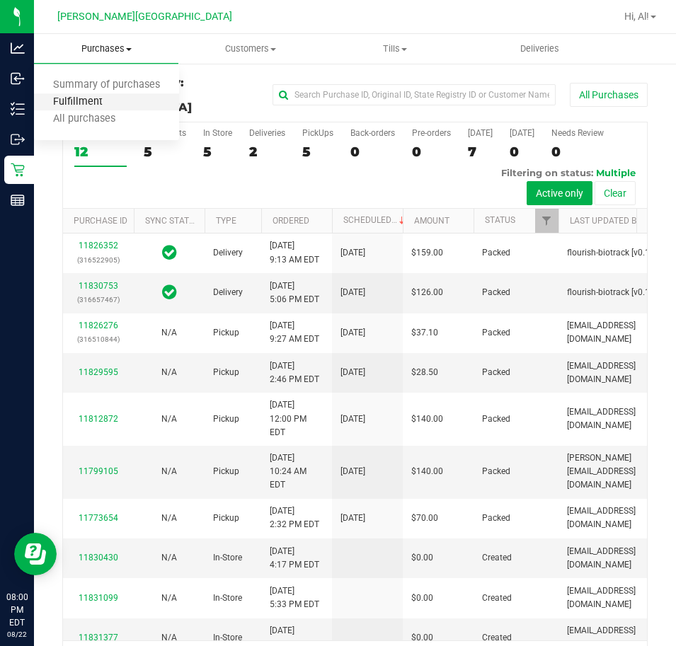
click at [97, 105] on span "Fulfillment" at bounding box center [78, 102] width 88 height 12
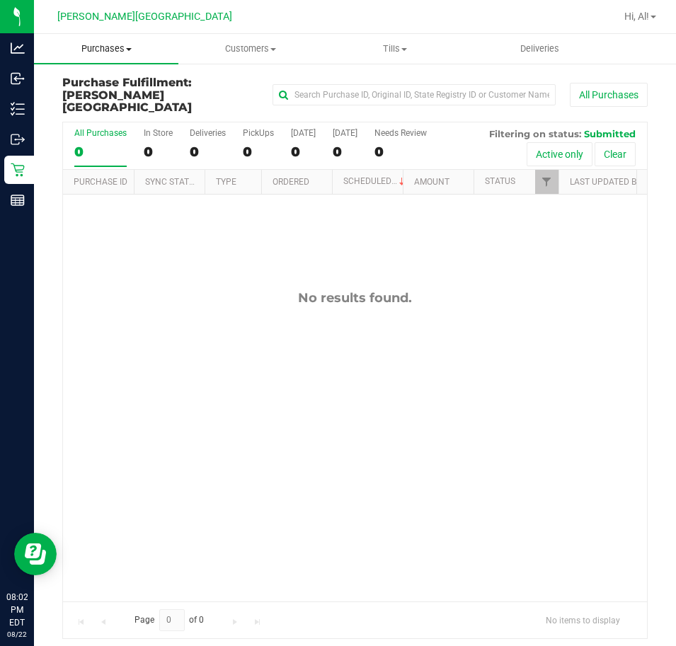
click at [107, 43] on span "Purchases" at bounding box center [106, 48] width 144 height 13
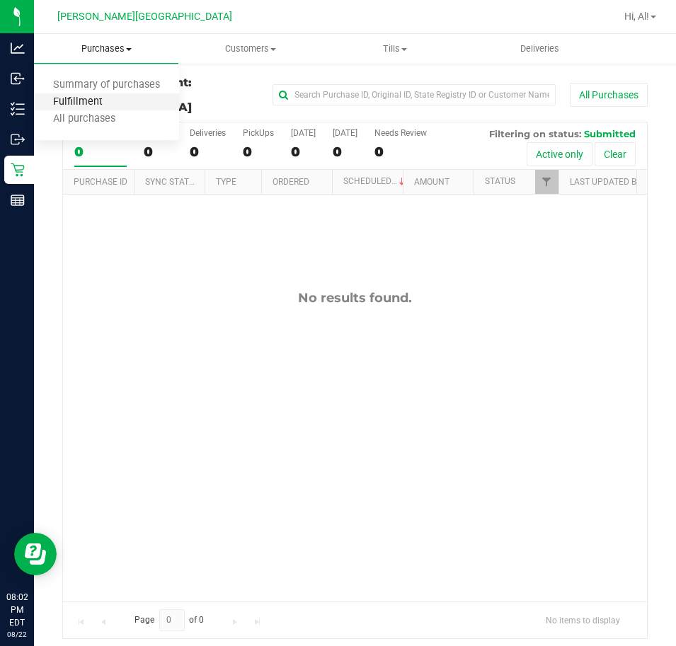
click at [80, 101] on span "Fulfillment" at bounding box center [78, 102] width 88 height 12
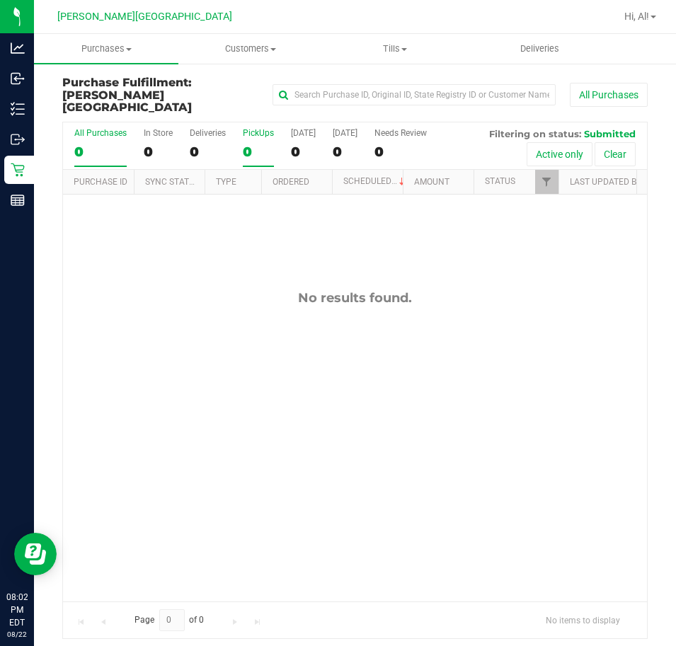
click at [252, 128] on label "PickUps 0" at bounding box center [258, 147] width 31 height 39
click at [0, 0] on input "PickUps 0" at bounding box center [0, 0] width 0 height 0
click at [252, 128] on label "PickUps 0" at bounding box center [258, 147] width 31 height 39
click at [0, 0] on input "PickUps 0" at bounding box center [0, 0] width 0 height 0
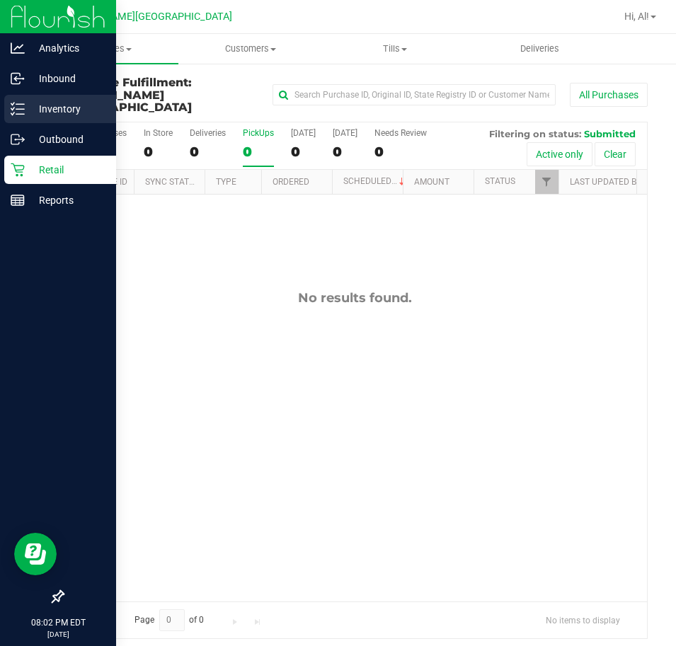
click at [23, 103] on icon at bounding box center [18, 109] width 14 height 14
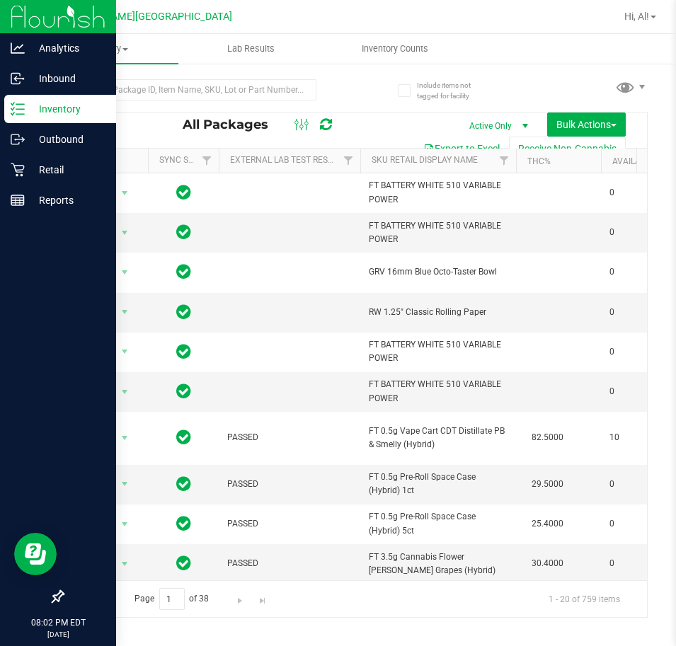
click at [83, 104] on p "Inventory" at bounding box center [67, 109] width 85 height 17
click at [61, 175] on p "Retail" at bounding box center [67, 169] width 85 height 17
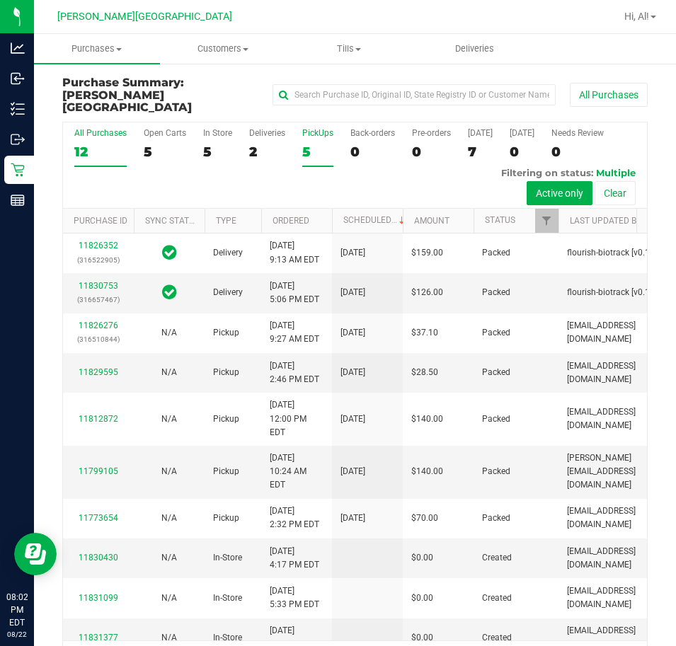
click at [314, 144] on div "5" at bounding box center [317, 152] width 31 height 16
click at [0, 0] on input "PickUps 5" at bounding box center [0, 0] width 0 height 0
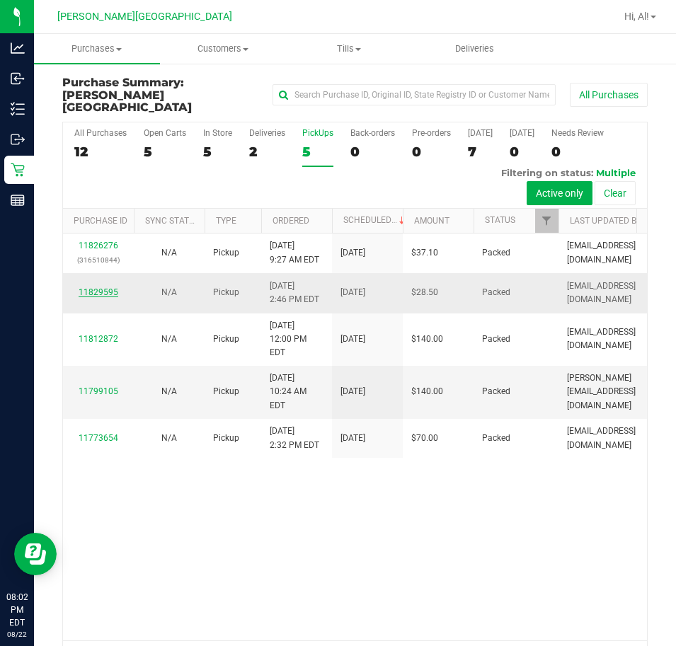
click at [92, 287] on link "11829595" at bounding box center [99, 292] width 40 height 10
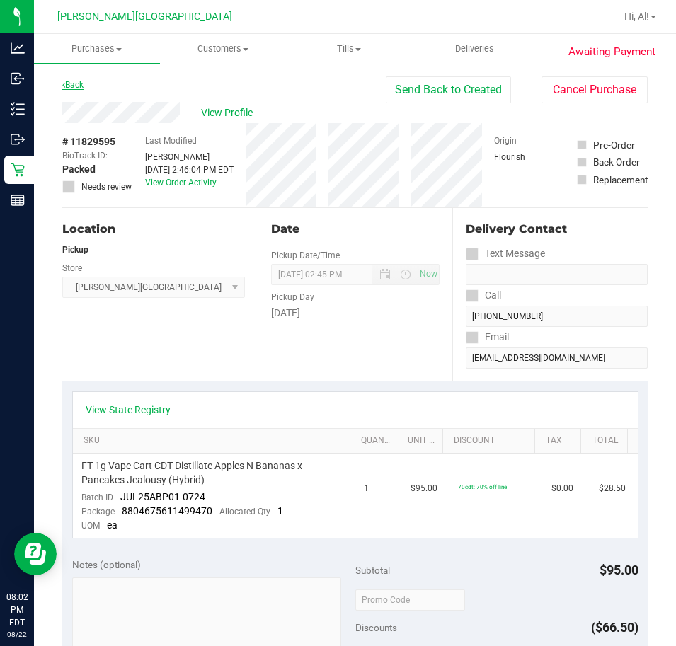
click at [79, 84] on link "Back" at bounding box center [72, 85] width 21 height 10
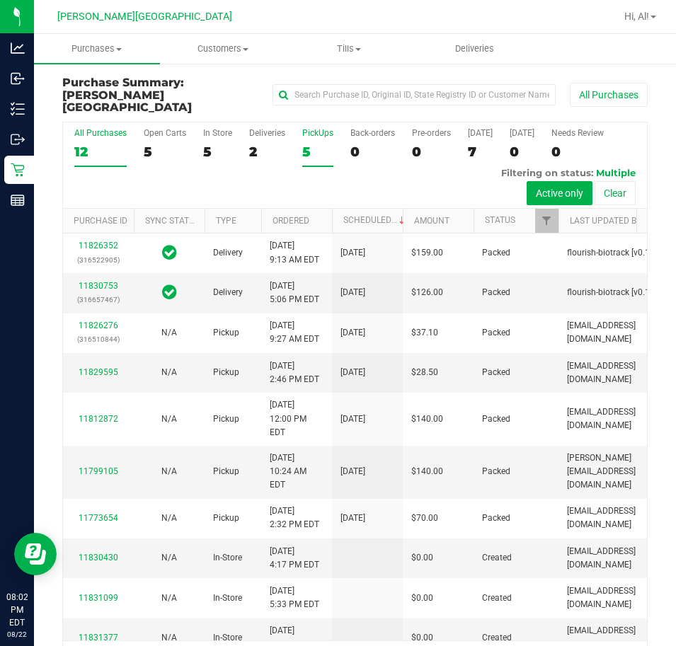
click at [316, 146] on div "5" at bounding box center [317, 152] width 31 height 16
click at [0, 0] on input "PickUps 5" at bounding box center [0, 0] width 0 height 0
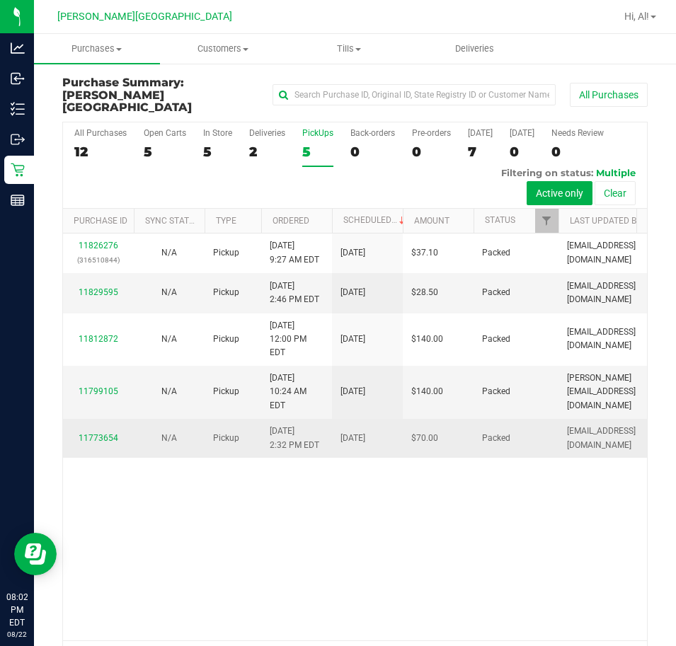
click at [96, 445] on div "11773654" at bounding box center [99, 438] width 54 height 13
click at [96, 443] on link "11773654" at bounding box center [99, 438] width 40 height 10
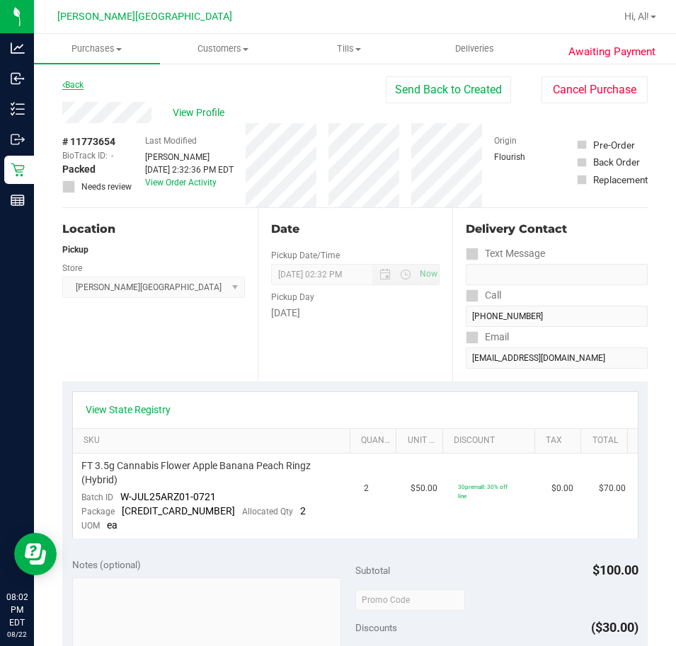
click at [74, 85] on link "Back" at bounding box center [72, 85] width 21 height 10
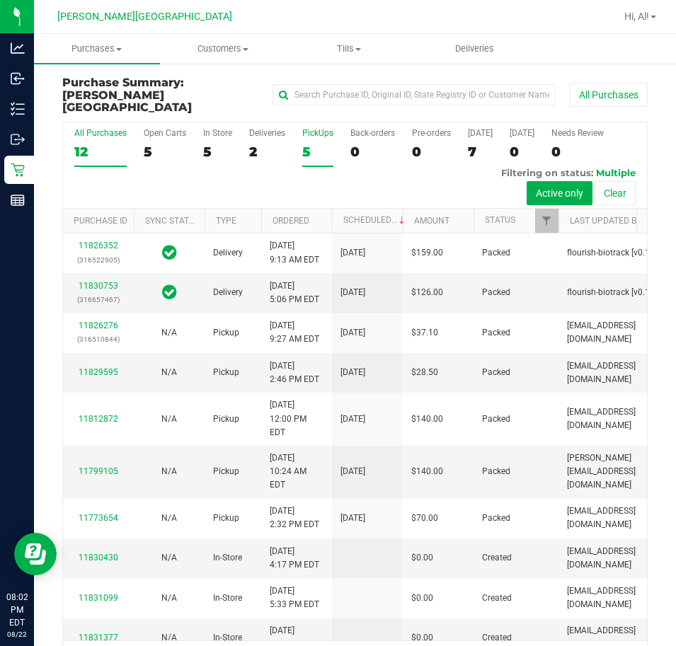
click at [311, 144] on div "5" at bounding box center [317, 152] width 31 height 16
click at [0, 0] on input "PickUps 5" at bounding box center [0, 0] width 0 height 0
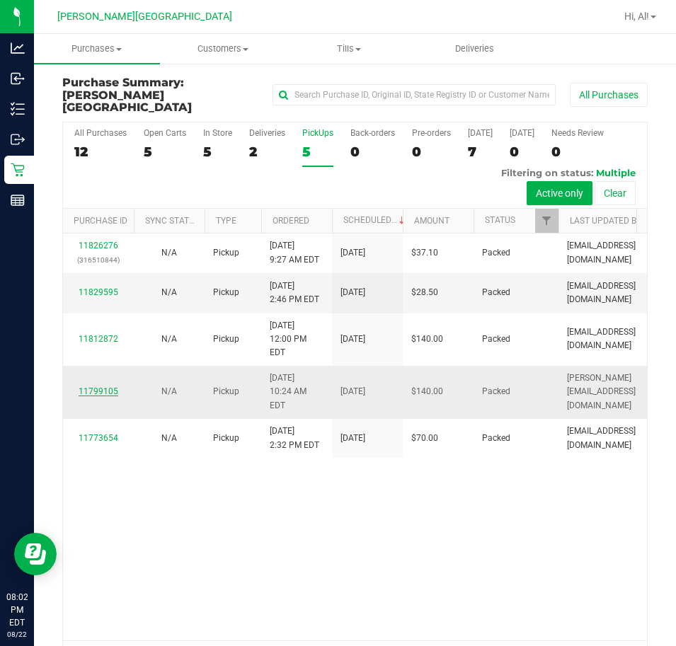
click at [92, 390] on link "11799105" at bounding box center [99, 392] width 40 height 10
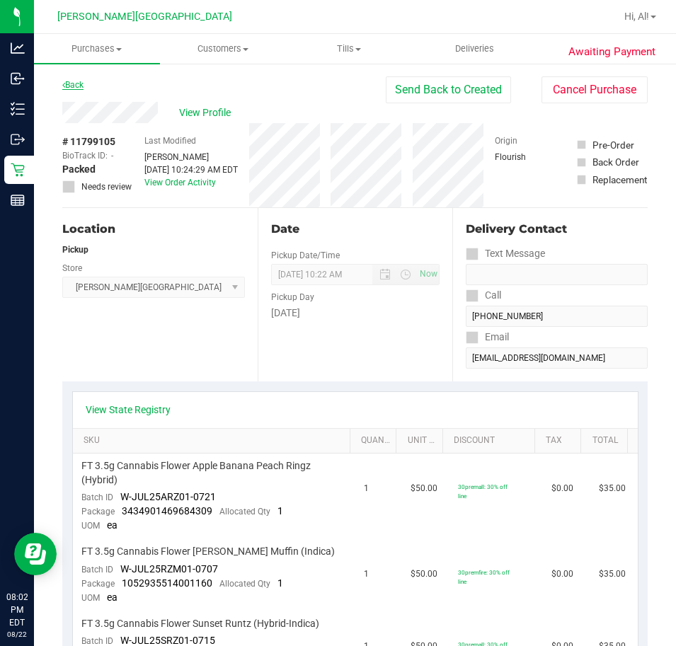
click at [79, 84] on link "Back" at bounding box center [72, 85] width 21 height 10
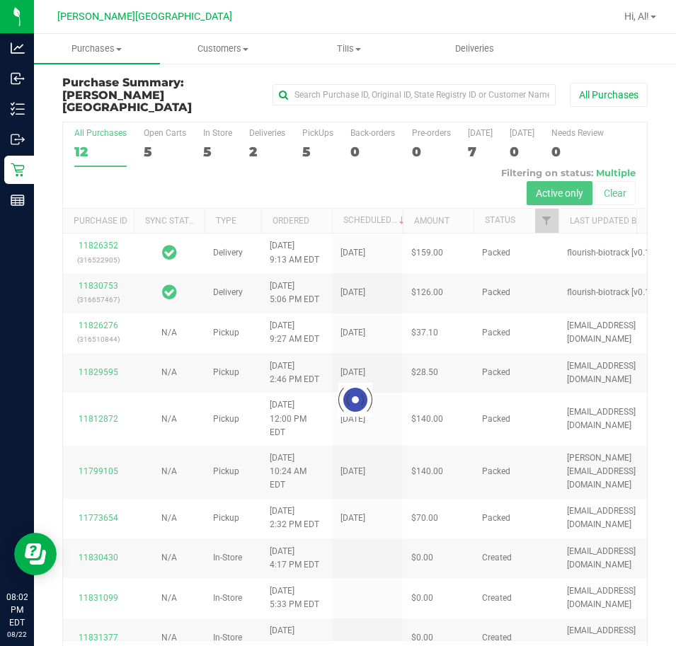
click at [311, 137] on div at bounding box center [355, 399] width 584 height 555
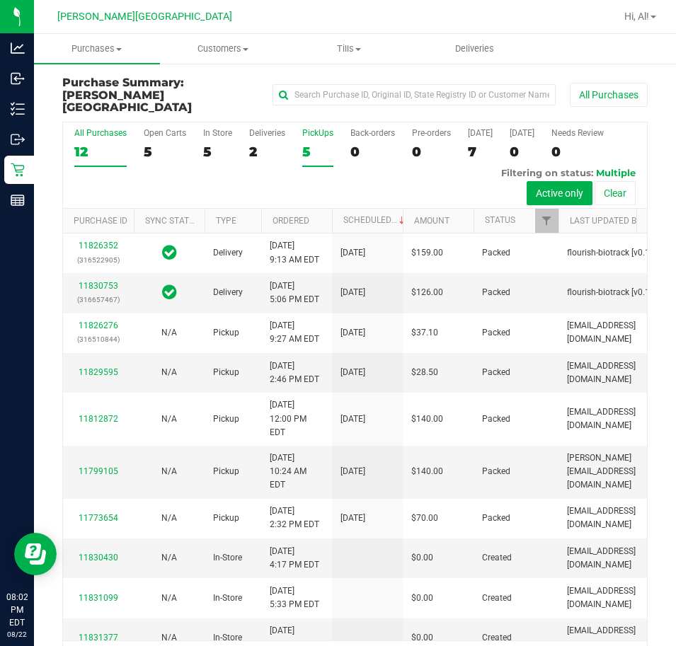
click at [315, 144] on div "5" at bounding box center [317, 152] width 31 height 16
click at [0, 0] on input "PickUps 5" at bounding box center [0, 0] width 0 height 0
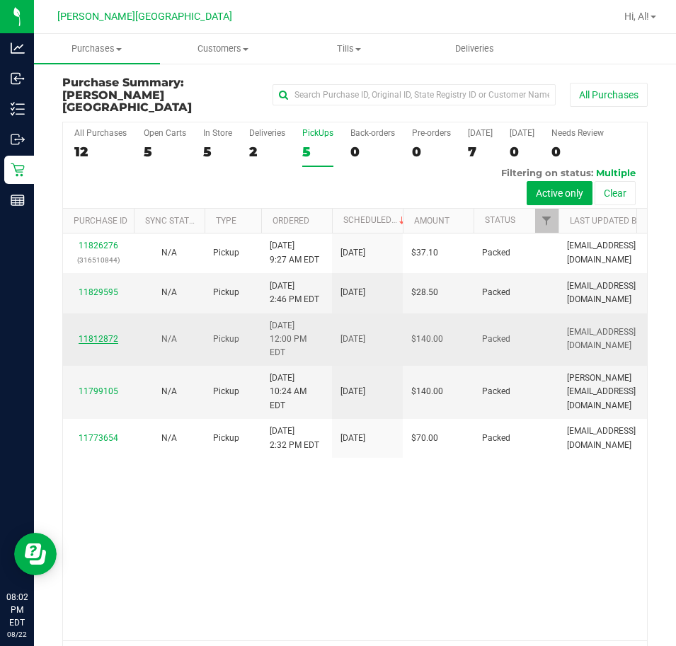
click at [99, 334] on link "11812872" at bounding box center [99, 339] width 40 height 10
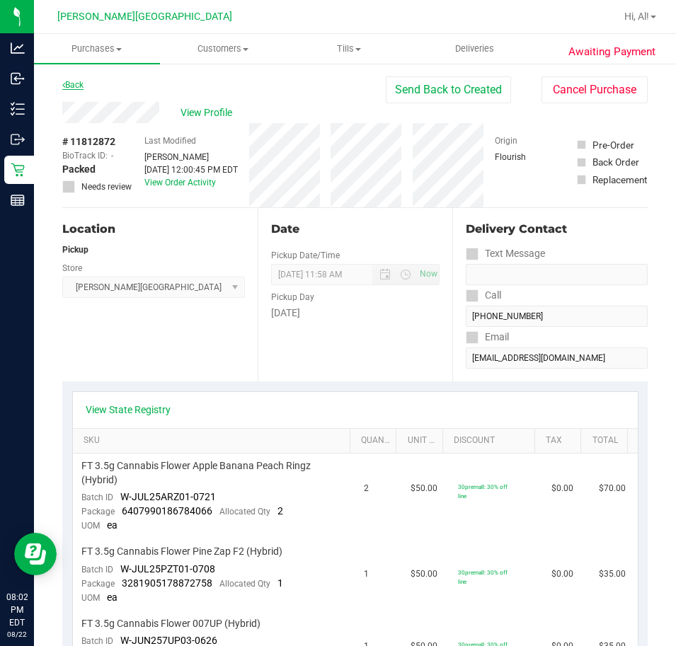
click at [76, 84] on link "Back" at bounding box center [72, 85] width 21 height 10
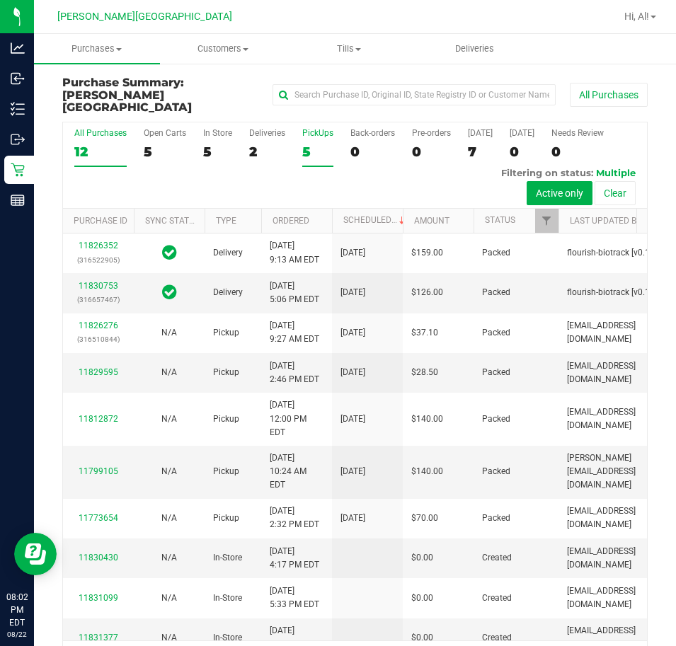
click at [331, 144] on div "5" at bounding box center [317, 152] width 31 height 16
click at [0, 0] on input "PickUps 5" at bounding box center [0, 0] width 0 height 0
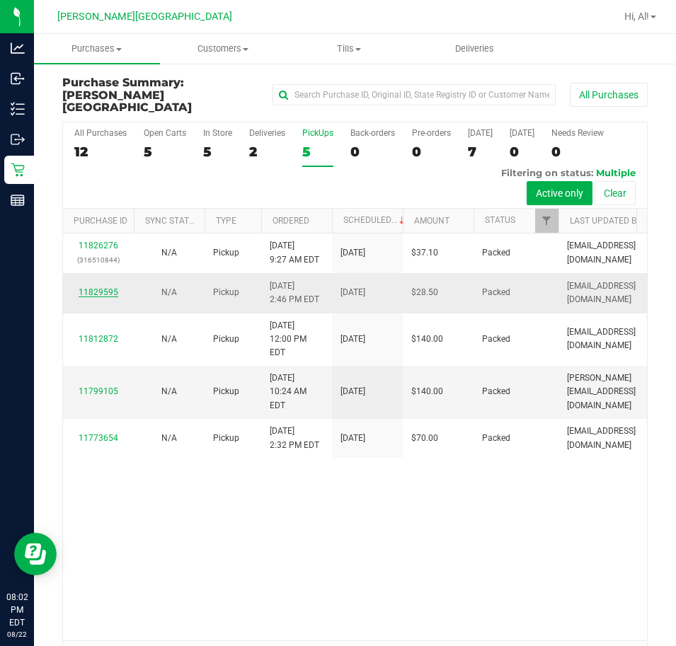
click at [101, 287] on link "11829595" at bounding box center [99, 292] width 40 height 10
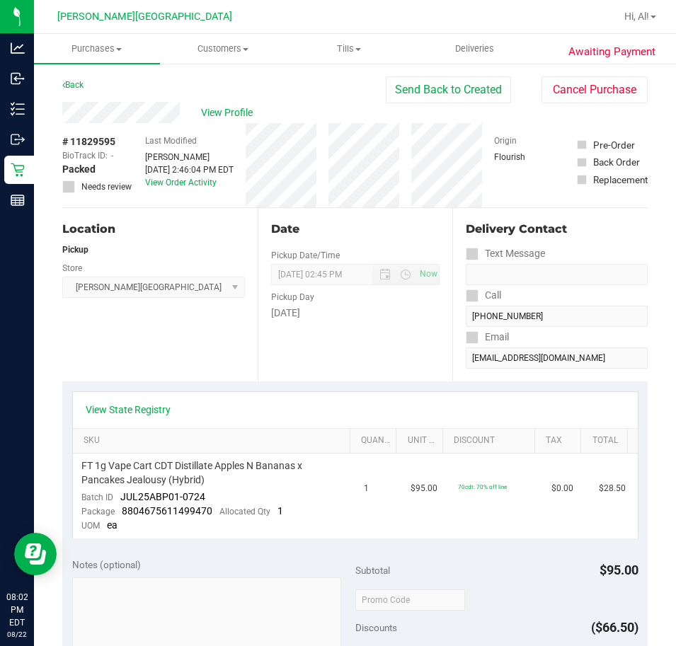
click at [72, 90] on div "Back" at bounding box center [72, 84] width 21 height 17
click at [73, 89] on link "Back" at bounding box center [72, 85] width 21 height 10
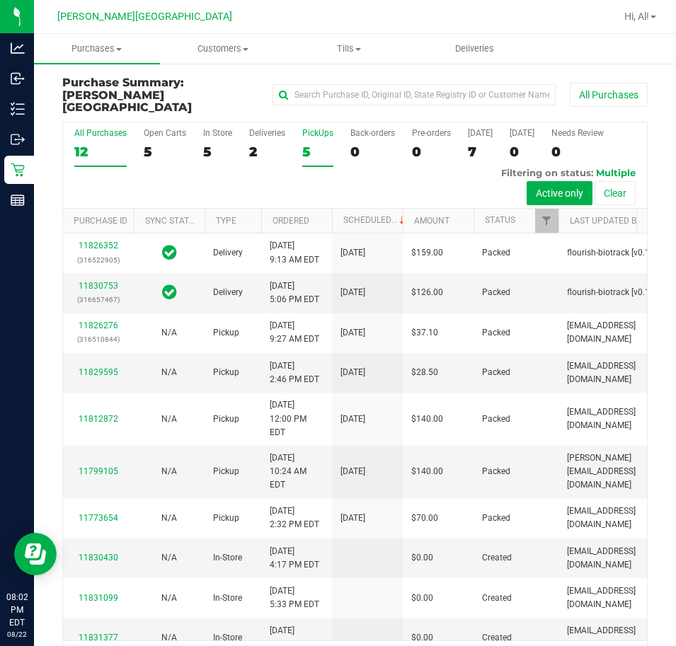
click at [304, 144] on div "5" at bounding box center [317, 152] width 31 height 16
click at [0, 0] on input "PickUps 5" at bounding box center [0, 0] width 0 height 0
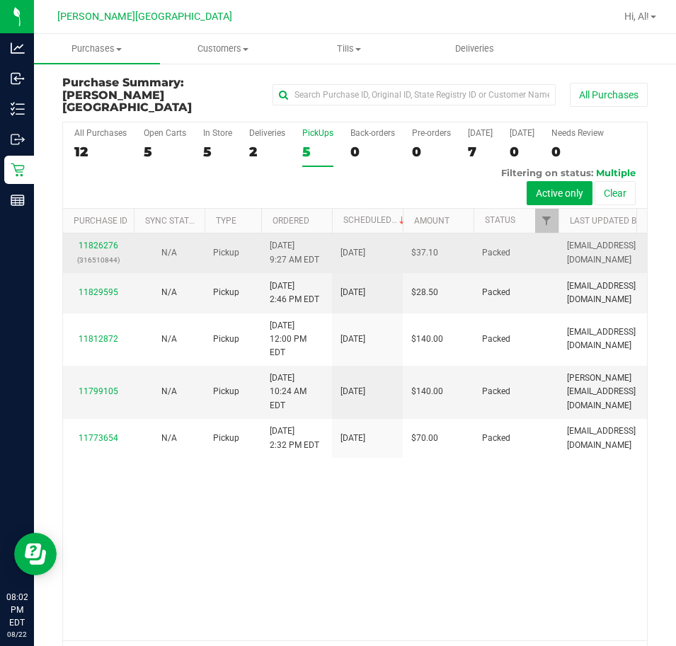
click at [99, 234] on td "11826276 (316510844)" at bounding box center [98, 254] width 71 height 40
click at [99, 241] on link "11826276" at bounding box center [99, 246] width 40 height 10
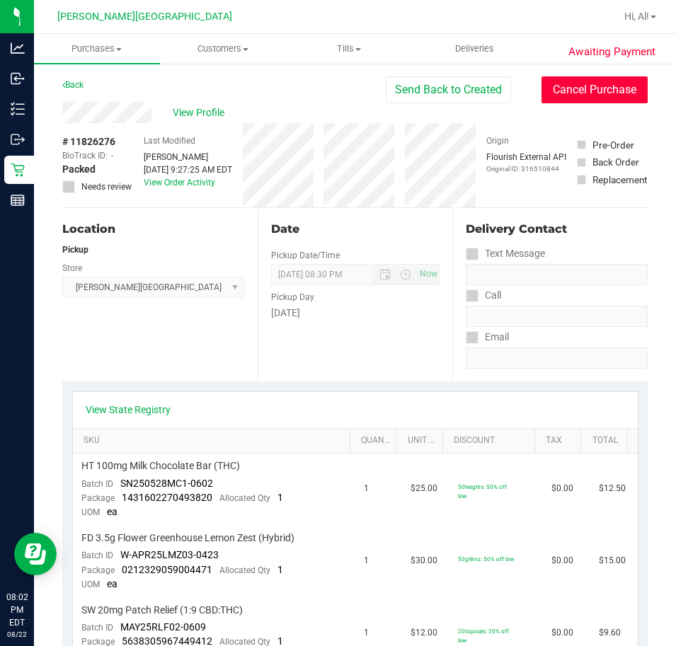
click at [588, 90] on button "Cancel Purchase" at bounding box center [595, 89] width 106 height 27
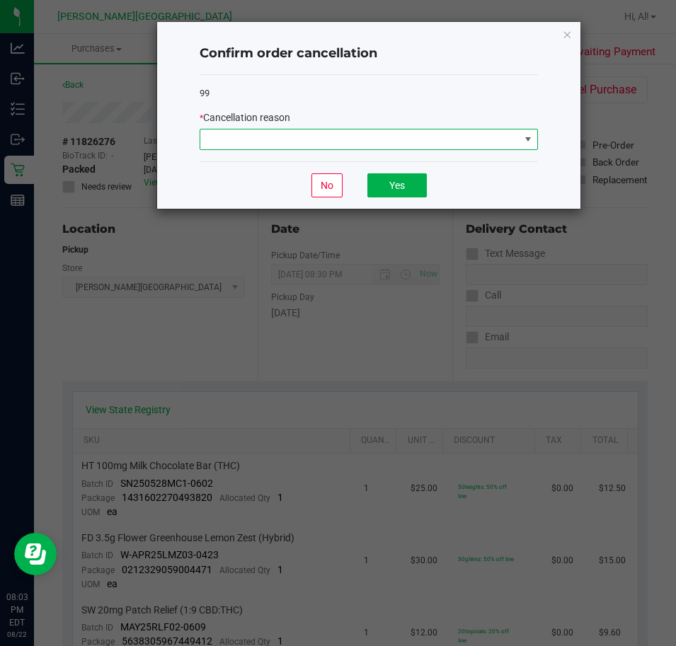
click at [356, 134] on span at bounding box center [359, 140] width 319 height 20
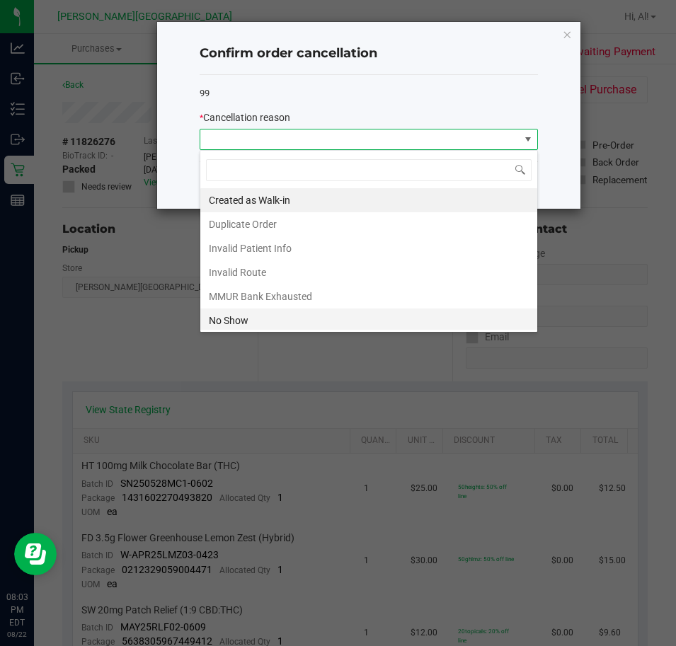
scroll to position [21, 338]
click at [299, 321] on li "No Show" at bounding box center [368, 321] width 337 height 24
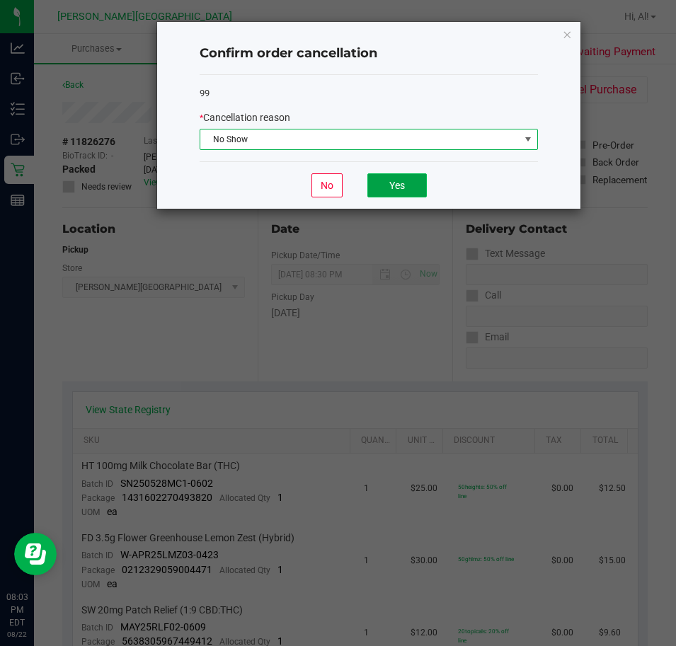
click at [410, 188] on button "Yes" at bounding box center [396, 185] width 59 height 24
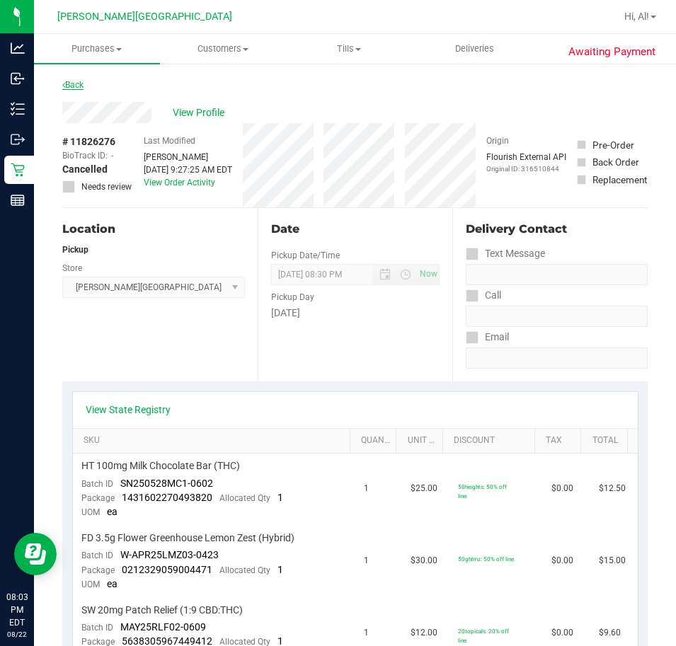
click at [79, 87] on link "Back" at bounding box center [72, 85] width 21 height 10
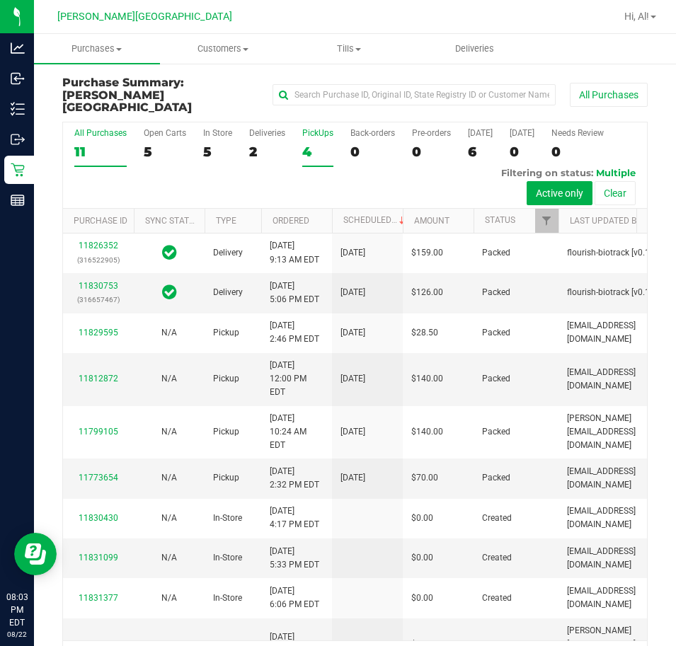
click at [308, 144] on div "4" at bounding box center [317, 152] width 31 height 16
click at [0, 0] on input "PickUps 4" at bounding box center [0, 0] width 0 height 0
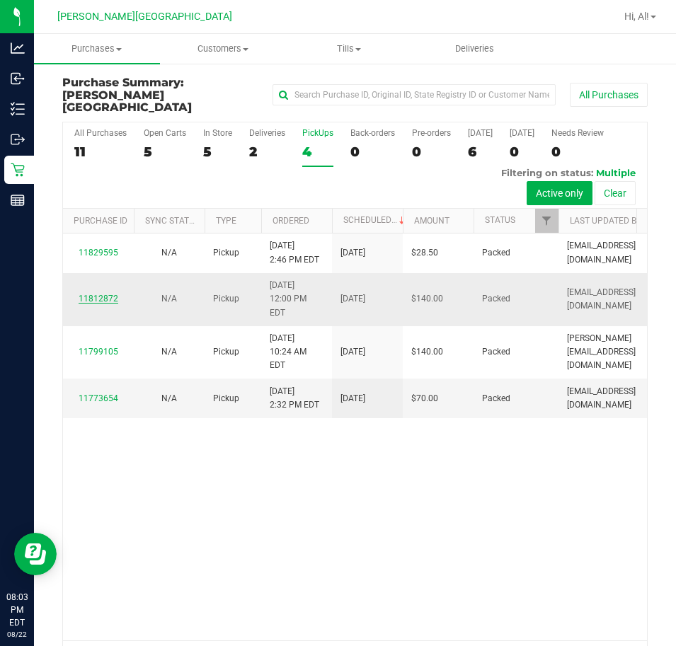
click at [109, 294] on link "11812872" at bounding box center [99, 299] width 40 height 10
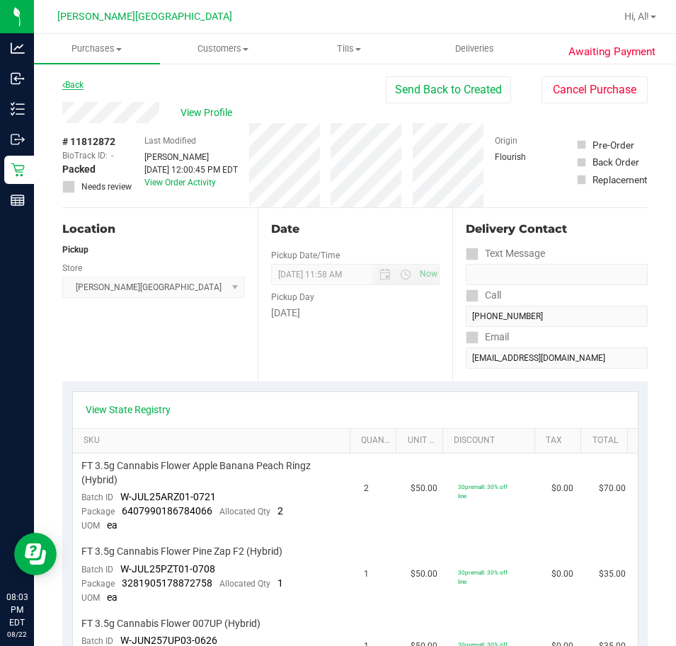
click at [84, 83] on link "Back" at bounding box center [72, 85] width 21 height 10
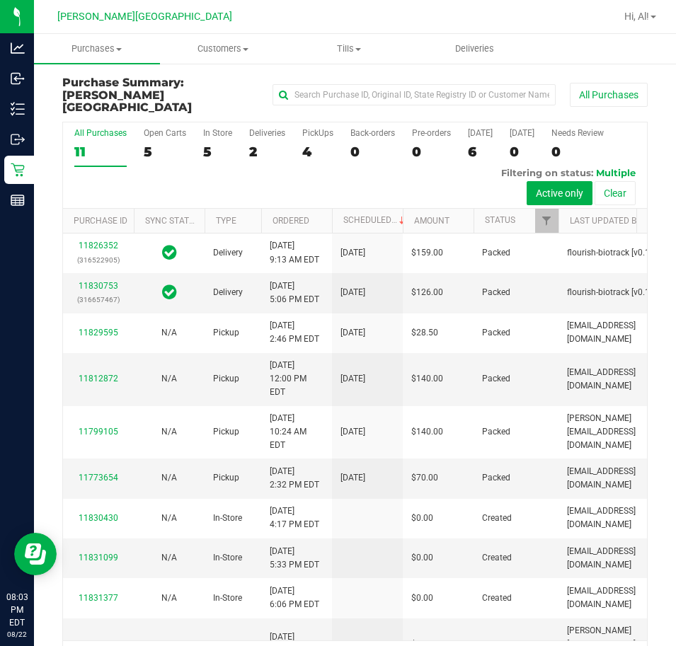
click at [317, 144] on div "4" at bounding box center [317, 152] width 31 height 16
click at [0, 0] on input "PickUps 4" at bounding box center [0, 0] width 0 height 0
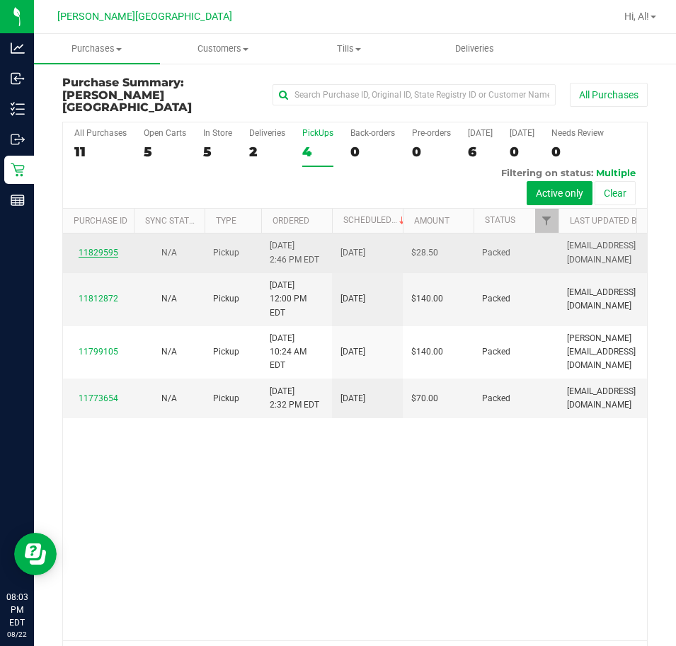
click at [109, 248] on link "11829595" at bounding box center [99, 253] width 40 height 10
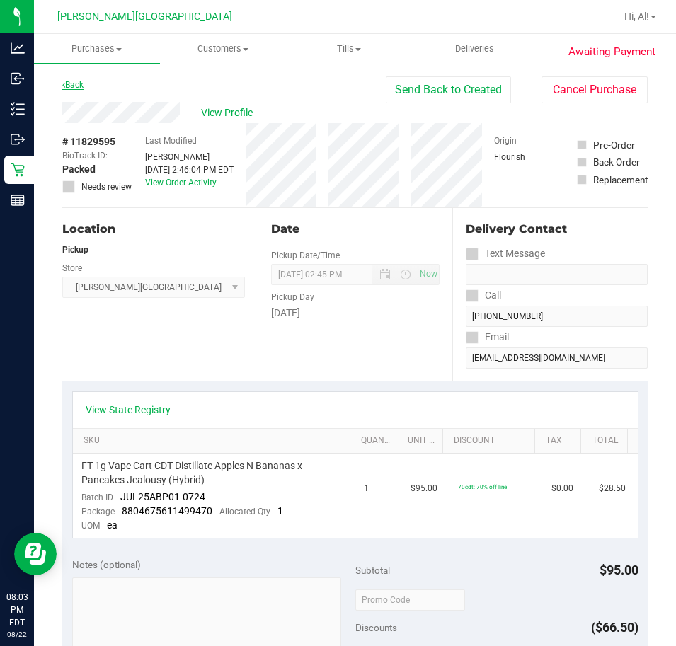
click at [76, 83] on link "Back" at bounding box center [72, 85] width 21 height 10
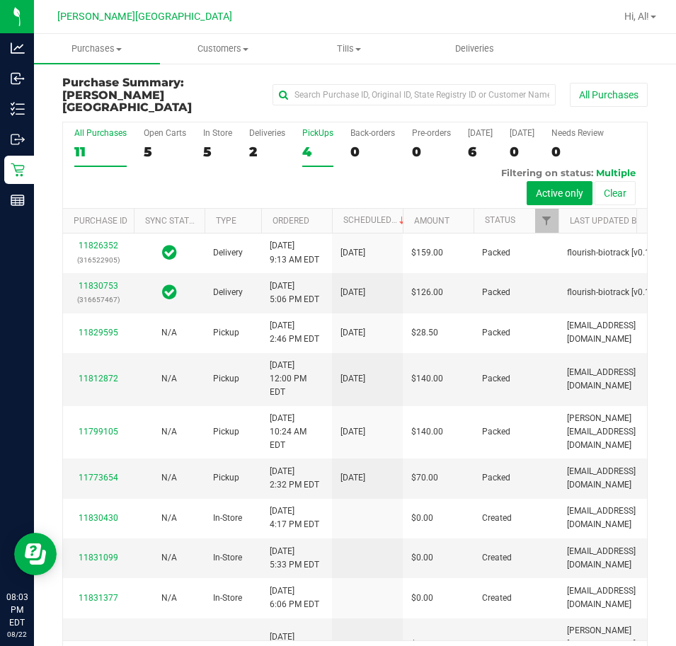
click at [311, 144] on div "4" at bounding box center [317, 152] width 31 height 16
click at [0, 0] on input "PickUps 4" at bounding box center [0, 0] width 0 height 0
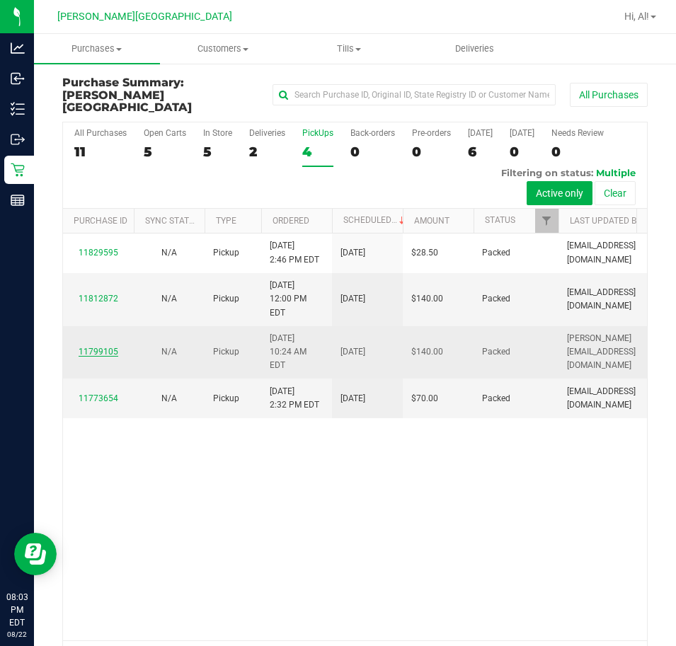
click at [90, 355] on link "11799105" at bounding box center [99, 352] width 40 height 10
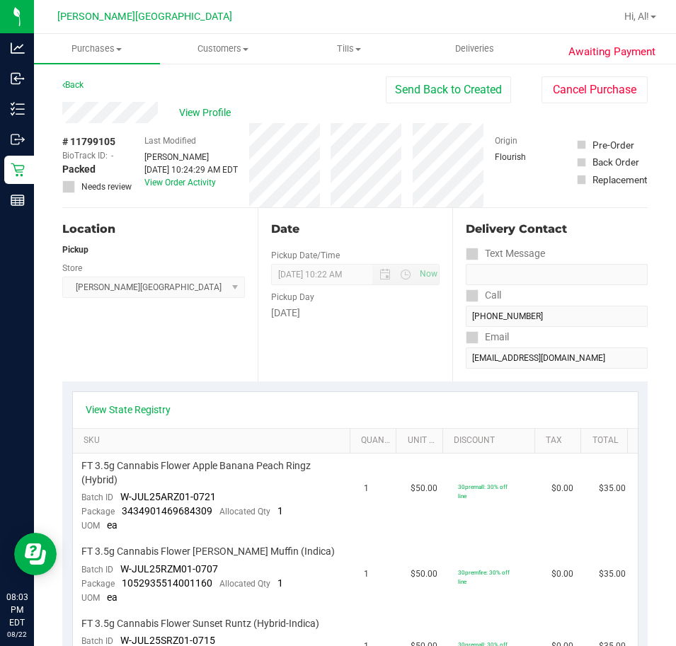
click at [83, 92] on div "Back" at bounding box center [72, 84] width 21 height 17
click at [81, 91] on div "Back" at bounding box center [72, 84] width 21 height 17
click at [79, 87] on link "Back" at bounding box center [72, 85] width 21 height 10
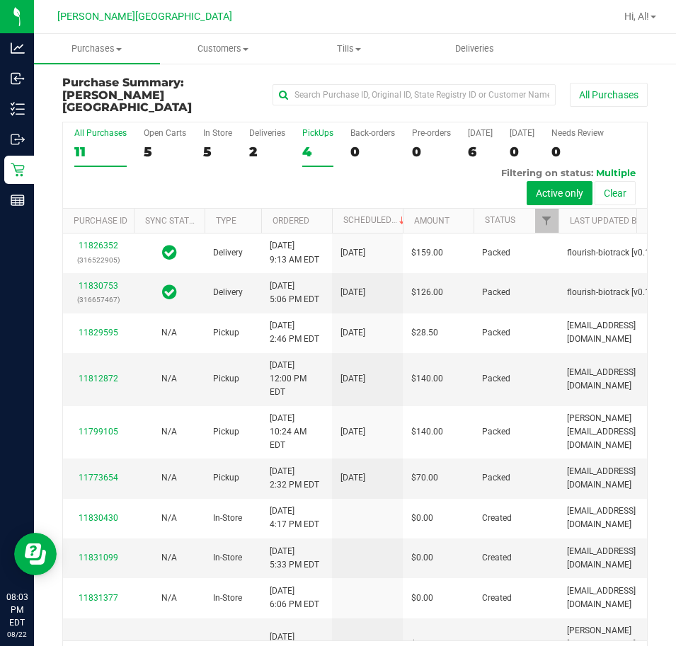
click at [308, 144] on div "4" at bounding box center [317, 152] width 31 height 16
click at [0, 0] on input "PickUps 4" at bounding box center [0, 0] width 0 height 0
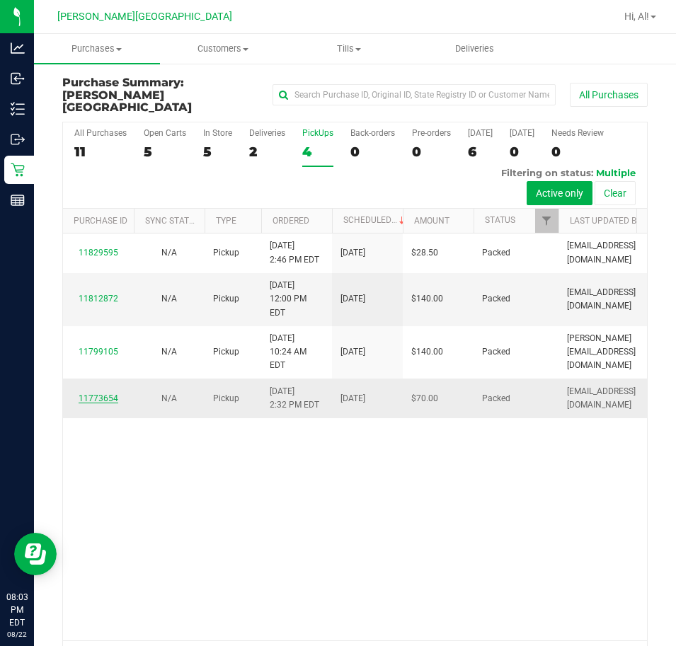
click at [111, 404] on link "11773654" at bounding box center [99, 399] width 40 height 10
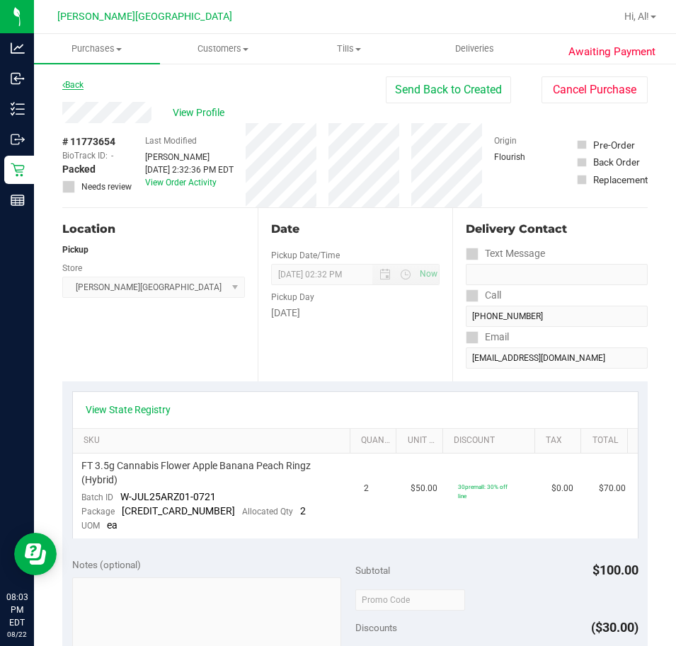
click at [76, 81] on link "Back" at bounding box center [72, 85] width 21 height 10
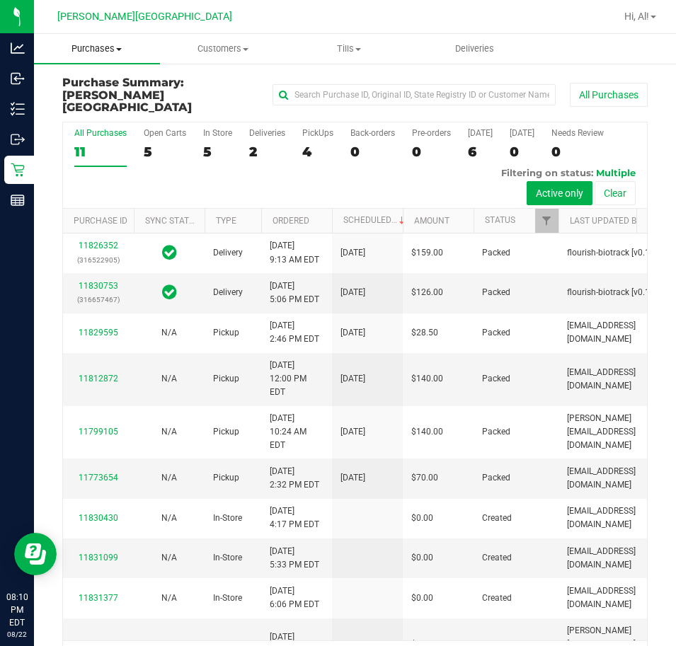
drag, startPoint x: 123, startPoint y: 50, endPoint x: 57, endPoint y: 109, distance: 89.2
click at [122, 50] on span "Purchases" at bounding box center [97, 48] width 126 height 13
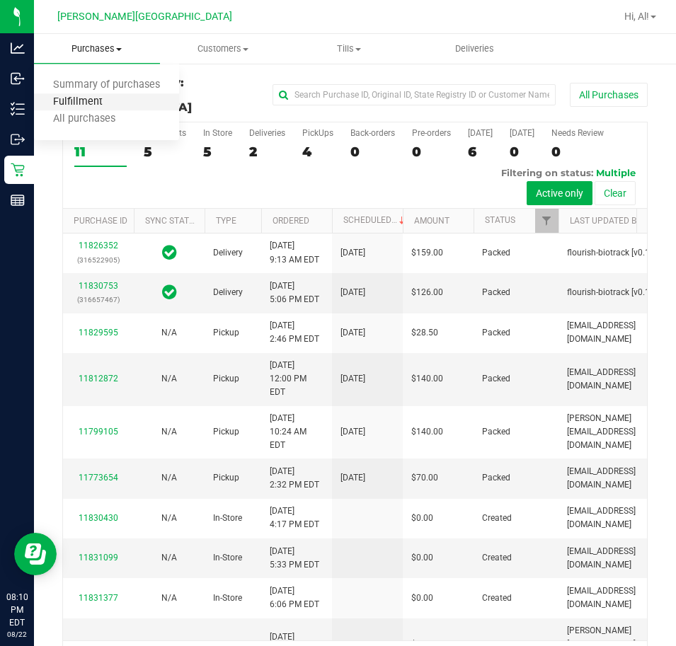
click at [92, 102] on span "Fulfillment" at bounding box center [78, 102] width 88 height 12
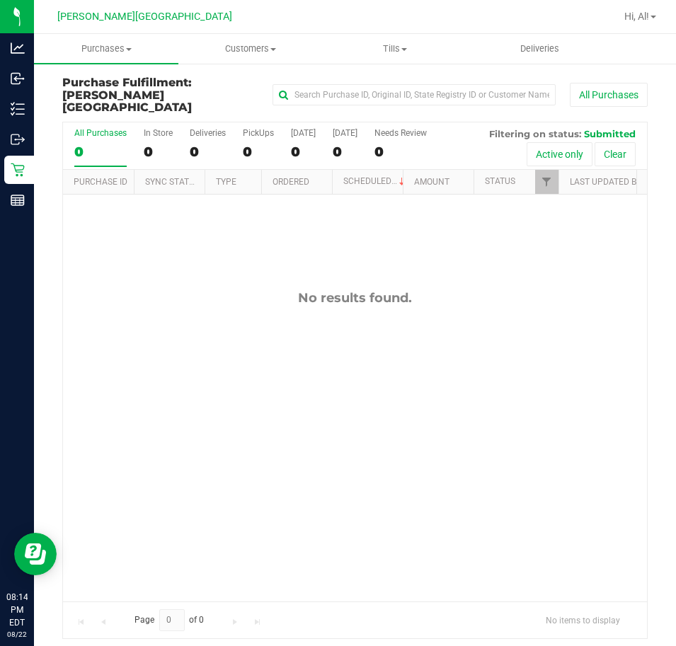
click at [579, 348] on div "No results found." at bounding box center [355, 446] width 584 height 503
click at [416, 53] on span "Tills" at bounding box center [395, 48] width 143 height 13
click at [400, 83] on span "Manage tills" at bounding box center [371, 85] width 96 height 12
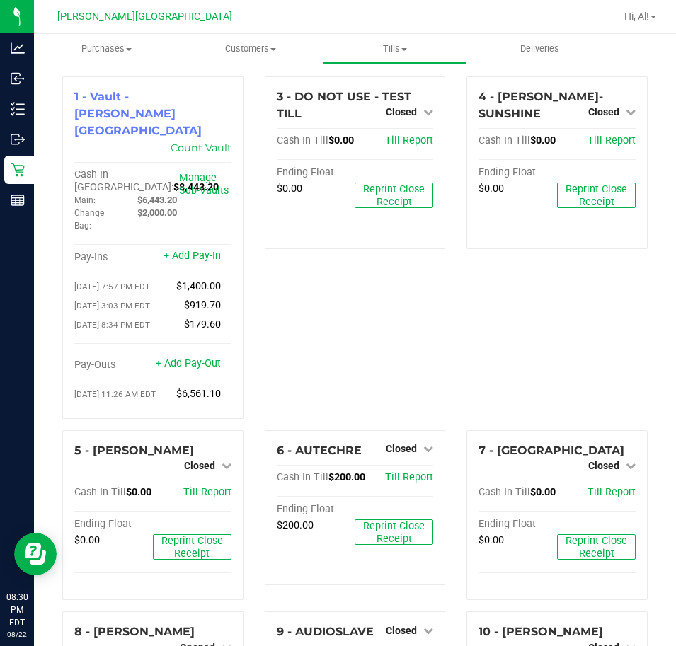
click at [423, 300] on div "3 - DO NOT USE - TEST TILL Closed Open Till Cash In Till $0.00 Till Report Endi…" at bounding box center [355, 253] width 202 height 354
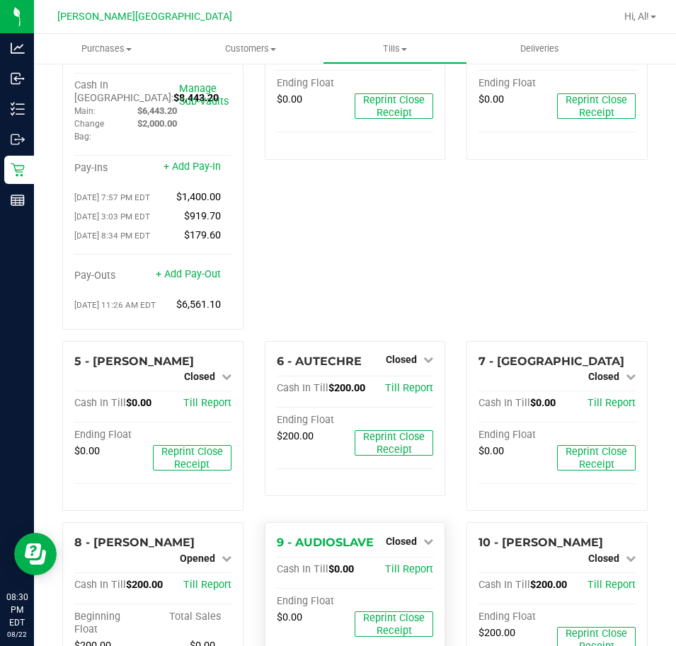
scroll to position [354, 0]
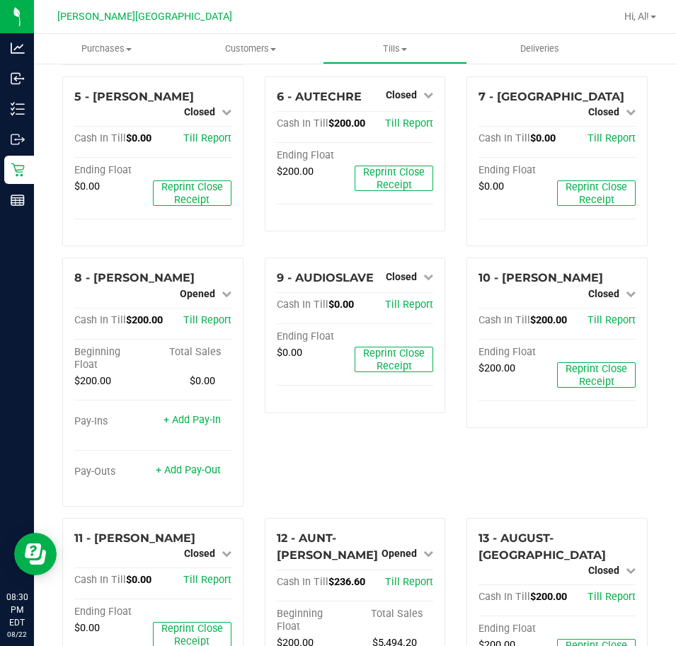
click at [392, 445] on div "9 - AUDIOSLAVE Closed Open Till Cash In Till $0.00 Till Report Ending Float $0.…" at bounding box center [355, 388] width 202 height 260
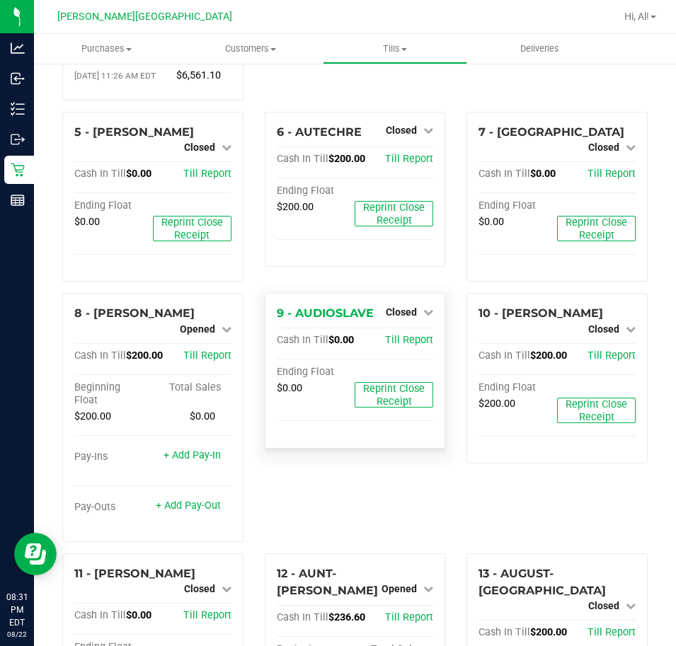
scroll to position [354, 0]
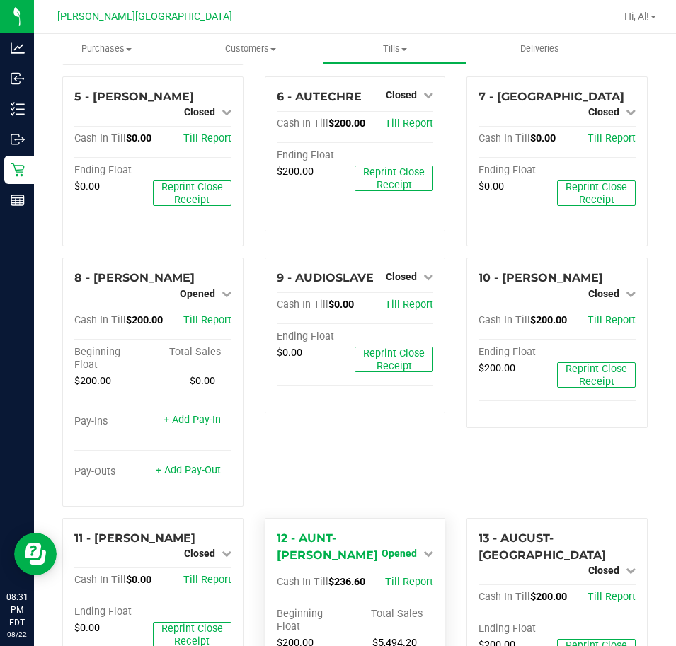
click at [413, 548] on link "Opened" at bounding box center [408, 553] width 52 height 11
click at [390, 577] on link "Close Till" at bounding box center [401, 582] width 38 height 11
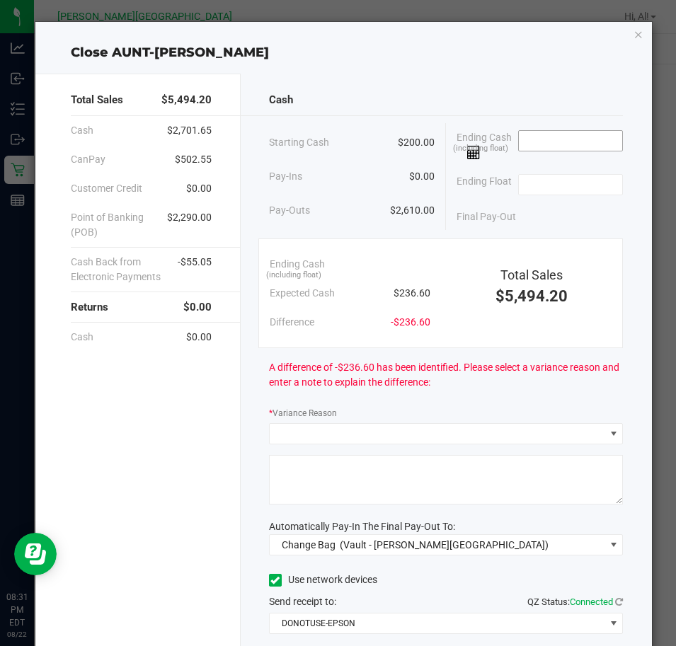
click at [532, 142] on input at bounding box center [571, 141] width 104 height 20
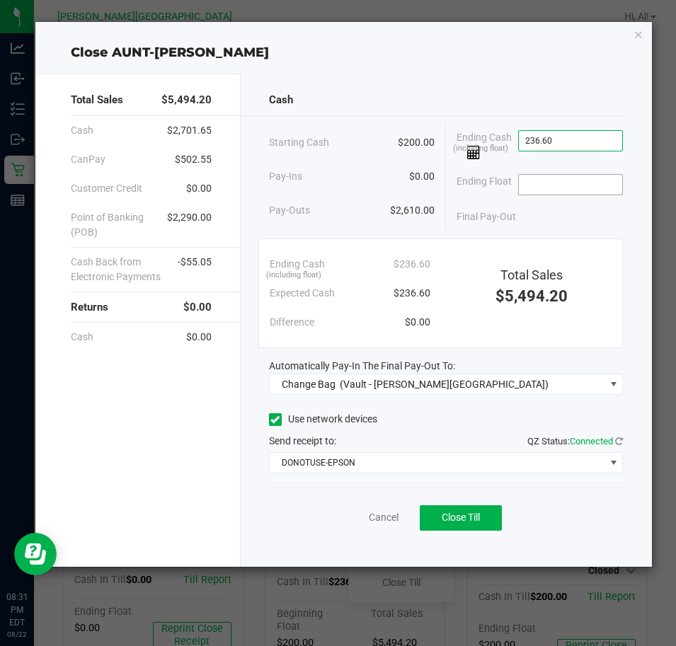
type input "$236.60"
click at [552, 183] on input at bounding box center [571, 185] width 104 height 20
type input "$200.00"
click at [562, 164] on div "Ending Cash (including float) $236.60" at bounding box center [540, 145] width 166 height 44
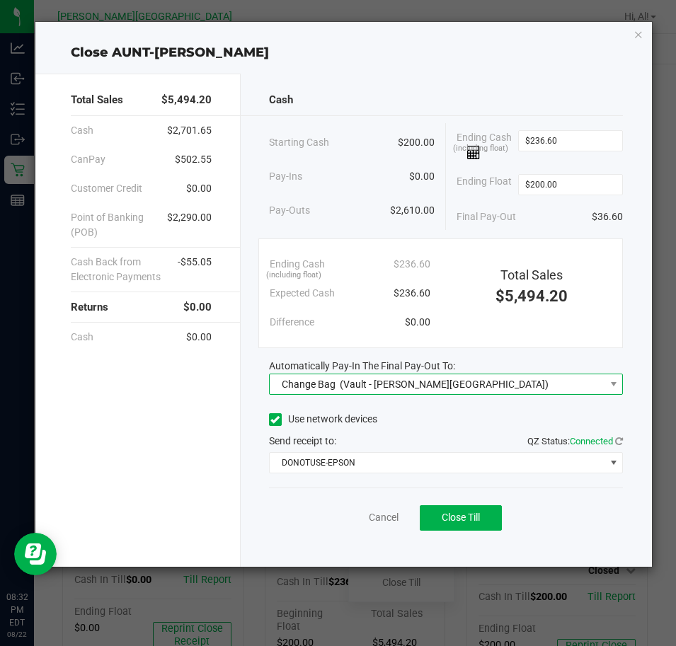
click at [374, 374] on div "Change Bag (Vault - Bonita Springs)" at bounding box center [412, 384] width 274 height 25
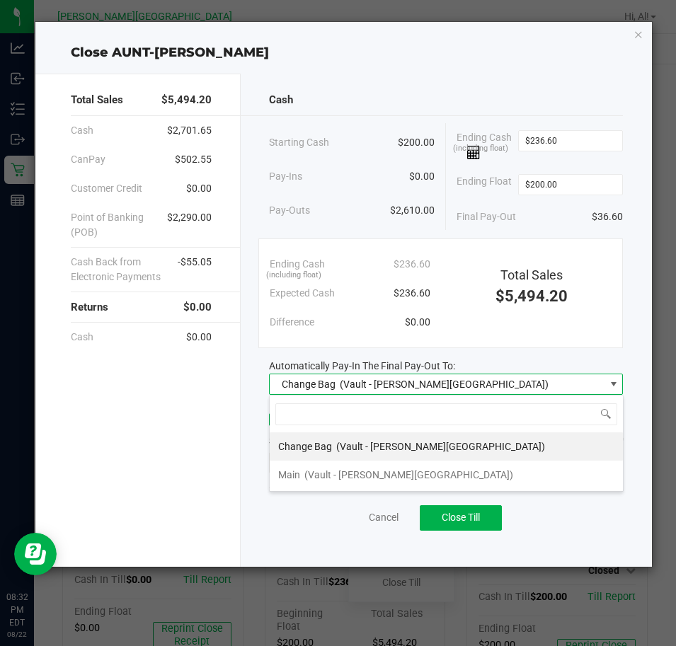
scroll to position [21, 354]
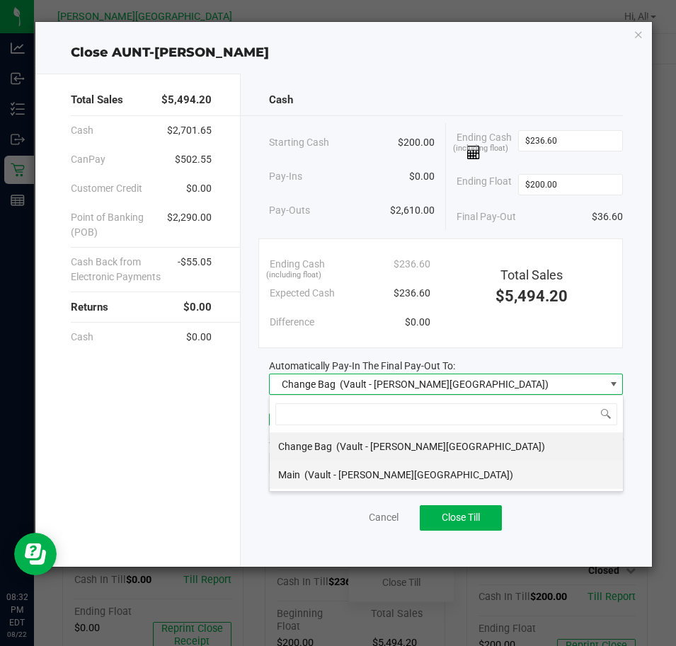
click at [365, 471] on span "(Vault - Bonita Springs)" at bounding box center [408, 474] width 209 height 11
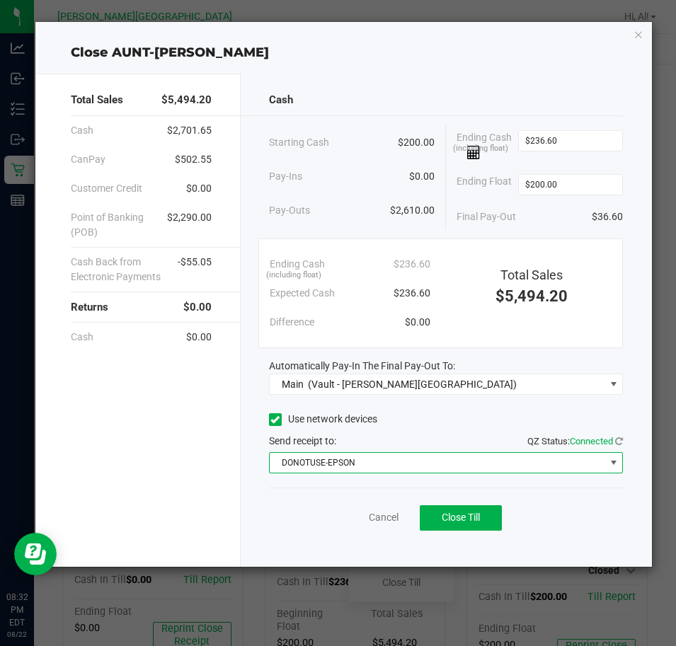
click at [290, 457] on span "DONOTUSE-EPSON" at bounding box center [438, 463] width 336 height 20
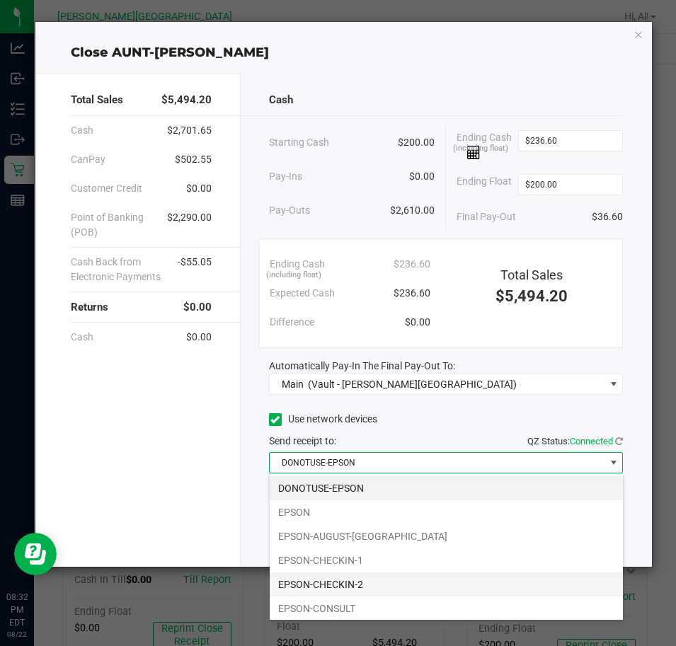
scroll to position [142, 0]
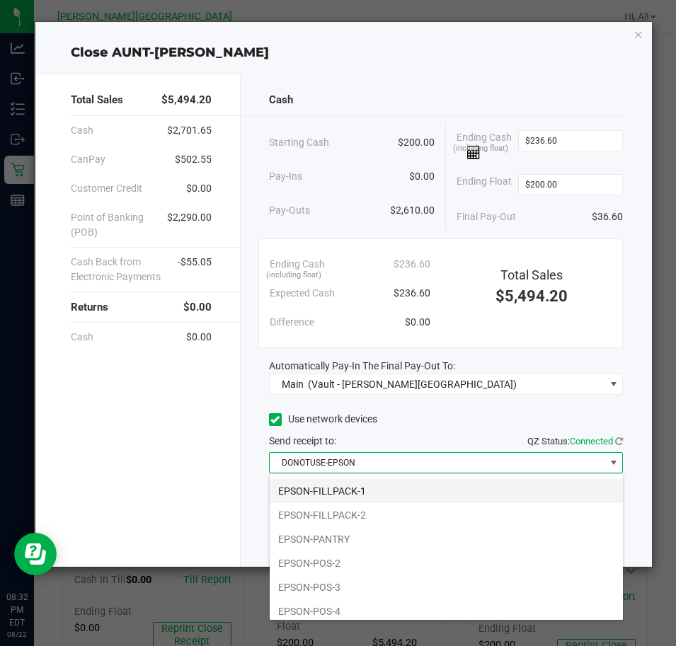
click at [355, 493] on li "EPSON-FILLPACK-1" at bounding box center [446, 491] width 353 height 24
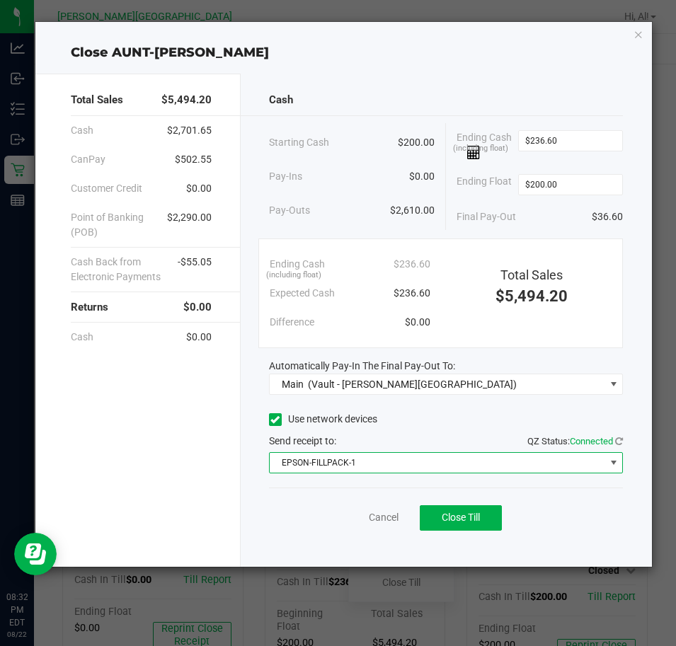
click at [316, 510] on div "Cancel Close Till" at bounding box center [446, 515] width 355 height 55
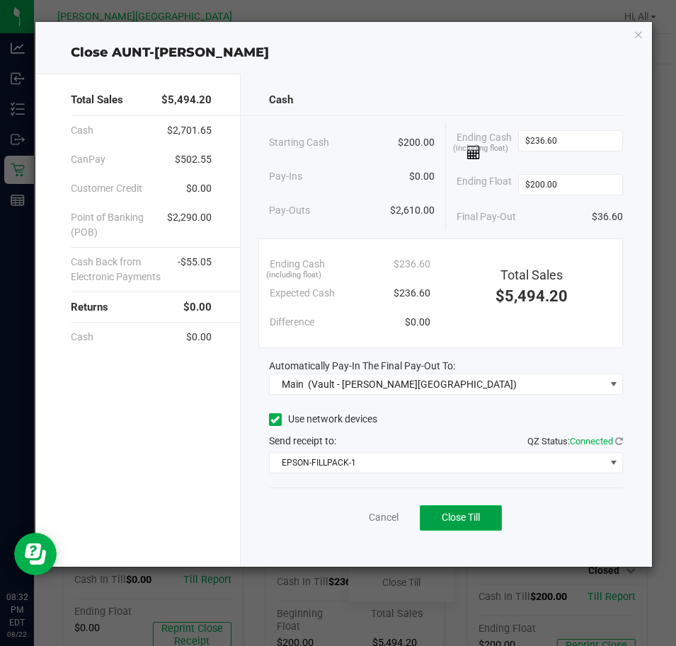
click at [456, 521] on span "Close Till" at bounding box center [461, 517] width 38 height 11
click at [363, 512] on link "Dismiss" at bounding box center [353, 517] width 34 height 15
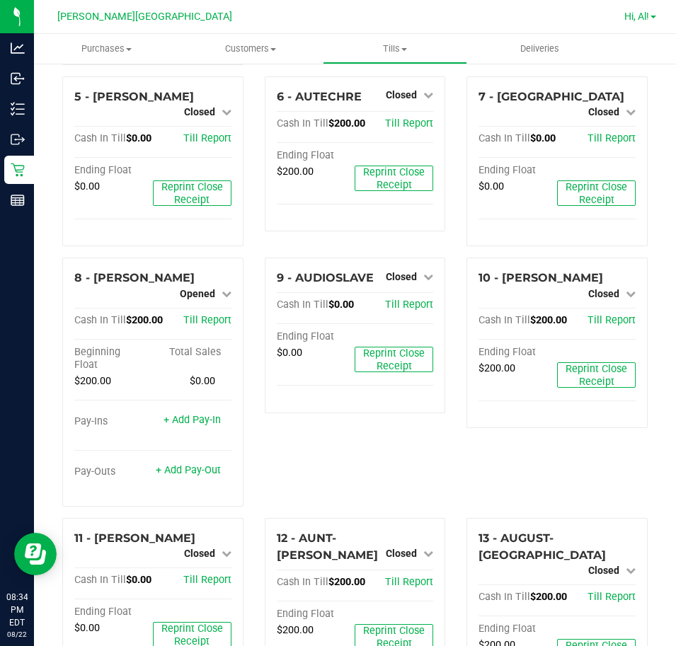
click at [649, 21] on link "Hi, Al!" at bounding box center [640, 16] width 43 height 15
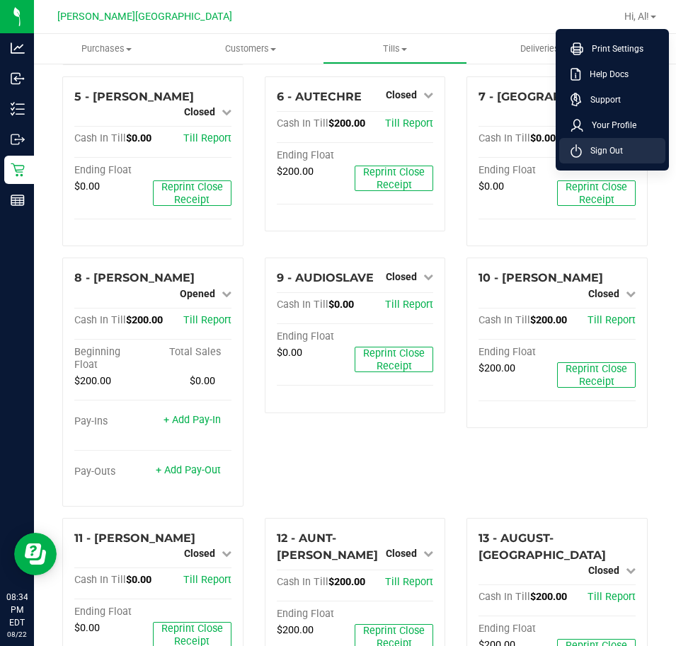
click at [622, 149] on span "Sign Out" at bounding box center [602, 151] width 41 height 14
